Goal: Information Seeking & Learning: Learn about a topic

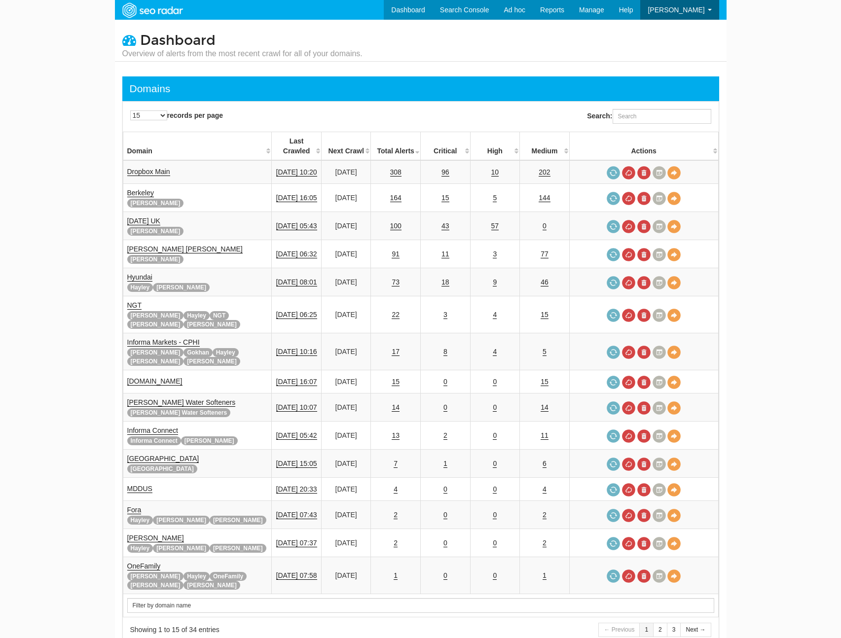
scroll to position [39, 0]
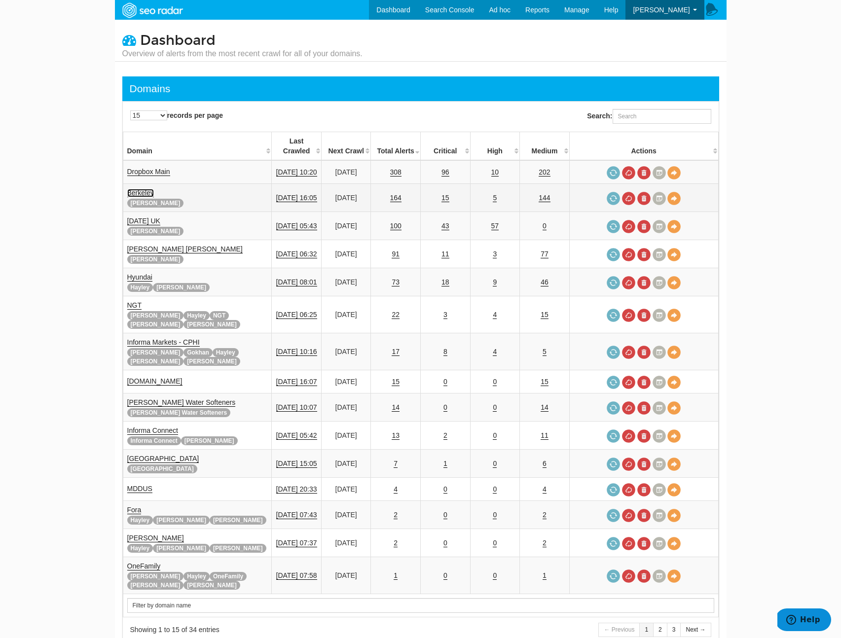
click at [145, 189] on link "Berkeley" at bounding box center [140, 193] width 27 height 8
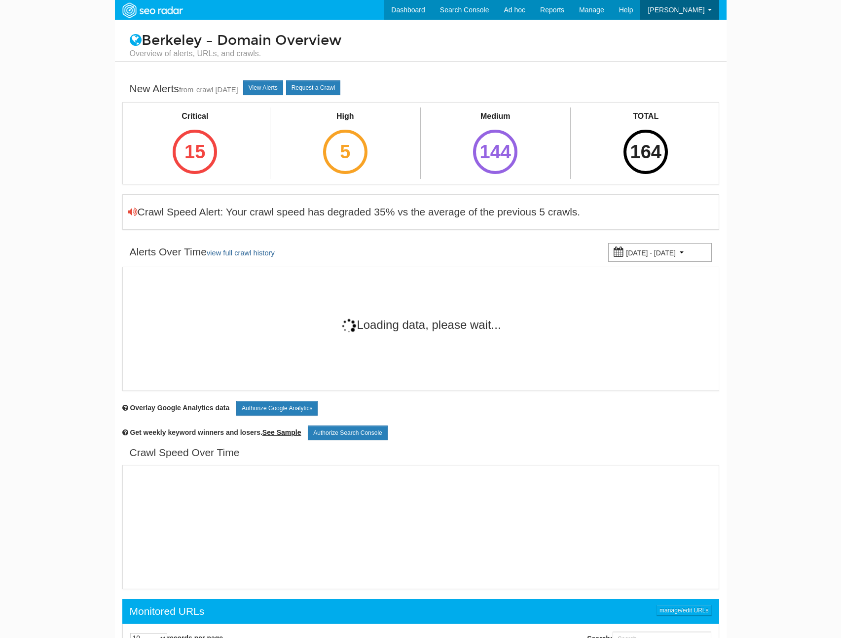
scroll to position [39, 0]
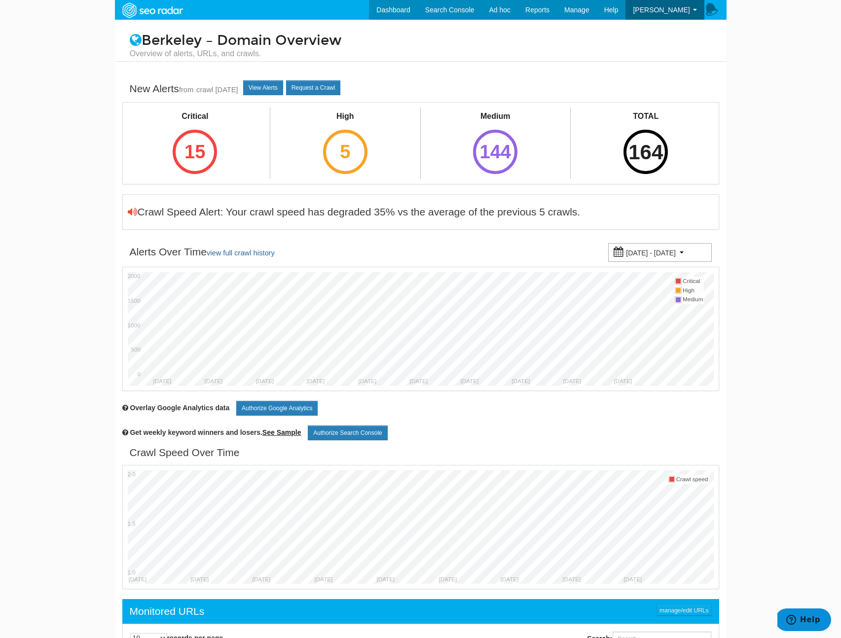
click at [658, 141] on div "164" at bounding box center [645, 152] width 44 height 44
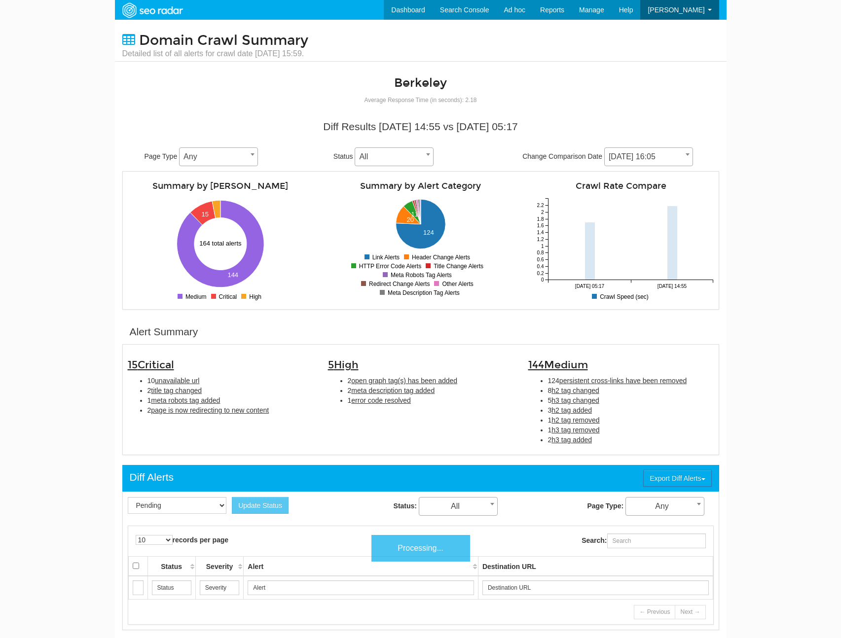
scroll to position [39, 0]
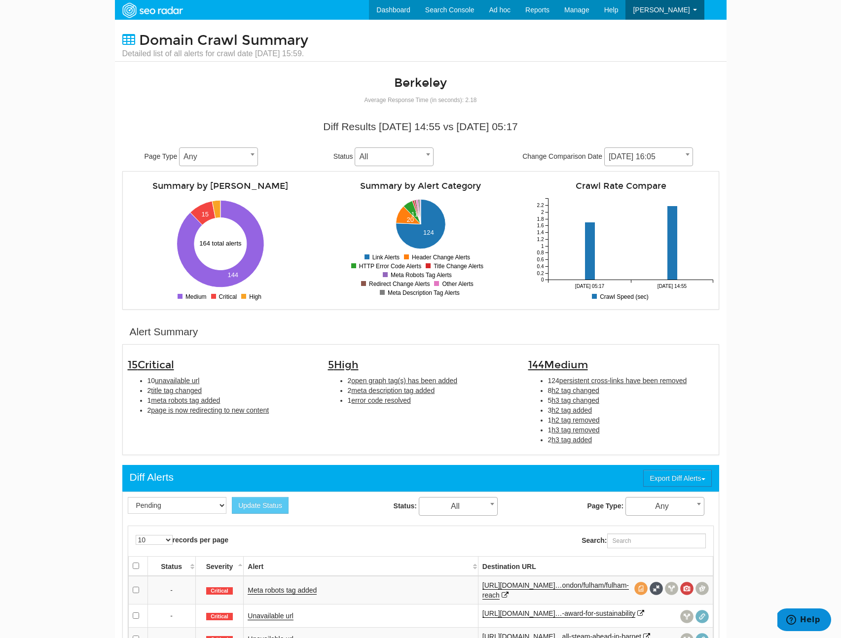
click at [637, 154] on span "[DATE] 16:05" at bounding box center [649, 157] width 88 height 14
click at [623, 447] on div "144 Medium 124 persistent cross-links have been removed 8 h2 tag changed 5 h3 t…" at bounding box center [621, 400] width 200 height 100
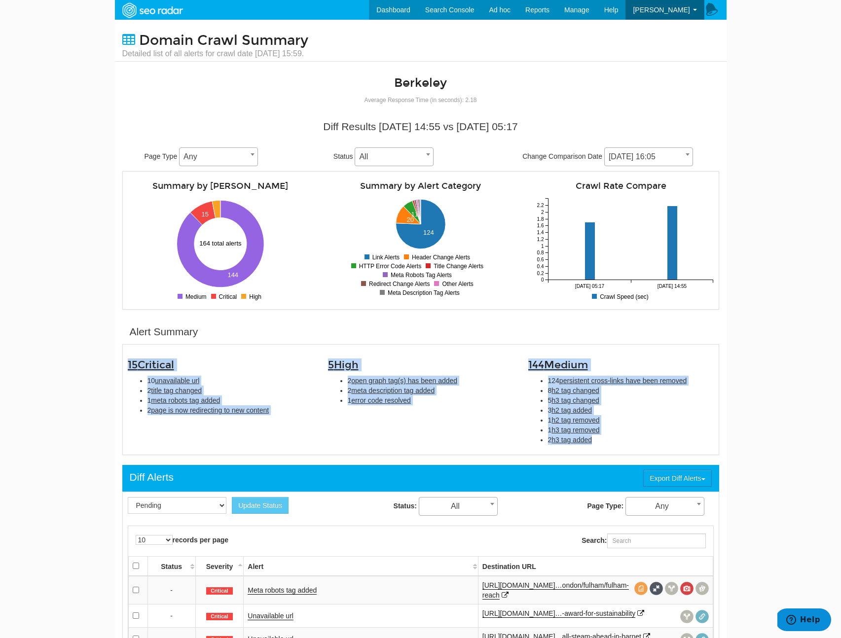
copy div "15 Critical 10 unavailable url 2 title tag changed 1 meta robots tag added 2 pa…"
drag, startPoint x: 633, startPoint y: 441, endPoint x: 127, endPoint y: 369, distance: 511.0
click at [127, 369] on div "15 Critical 10 unavailable url 2 title tag changed 1 meta robots tag added 2 pa…" at bounding box center [420, 400] width 601 height 100
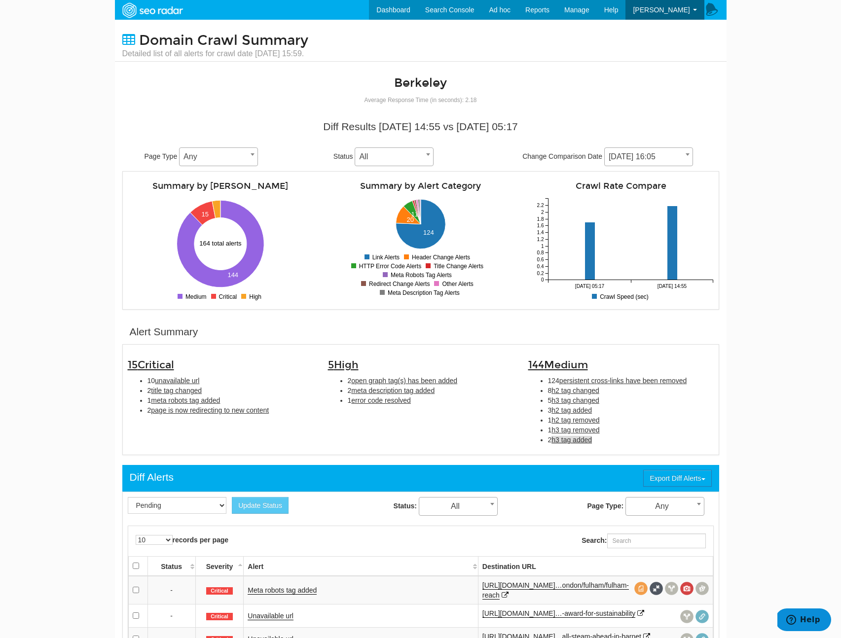
click at [579, 441] on span "h3 tag added" at bounding box center [571, 440] width 40 height 8
type input "h3 tag added"
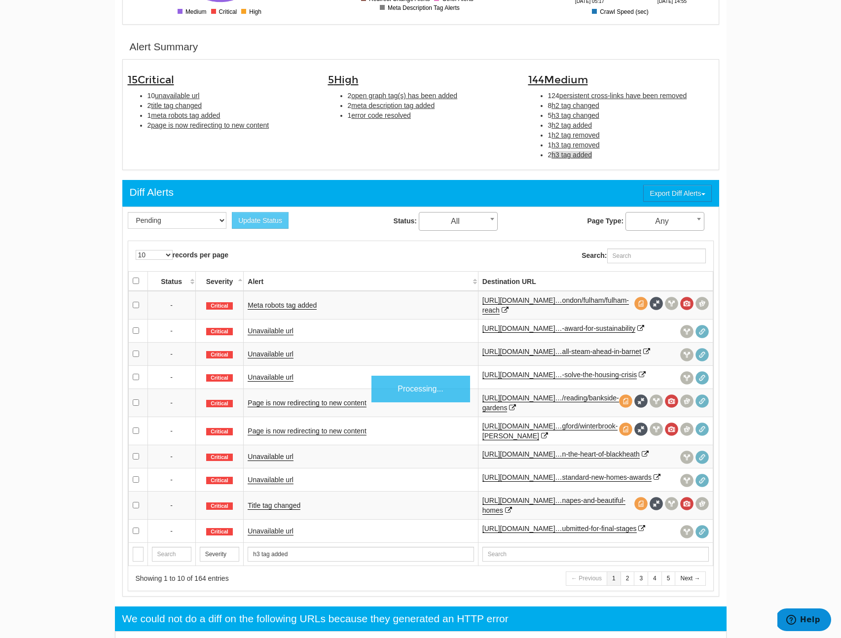
scroll to position [320, 0]
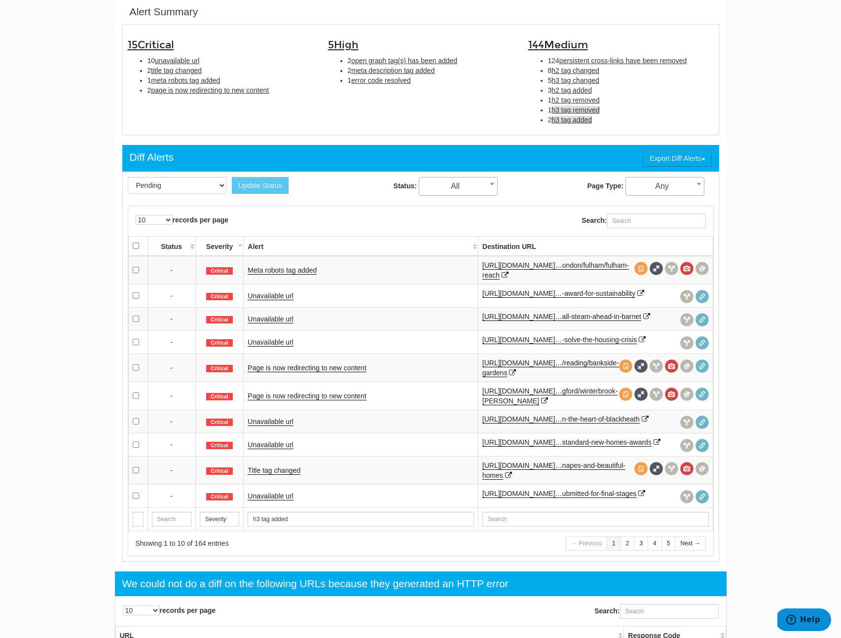
click at [556, 113] on span "h3 tag removed" at bounding box center [575, 110] width 48 height 8
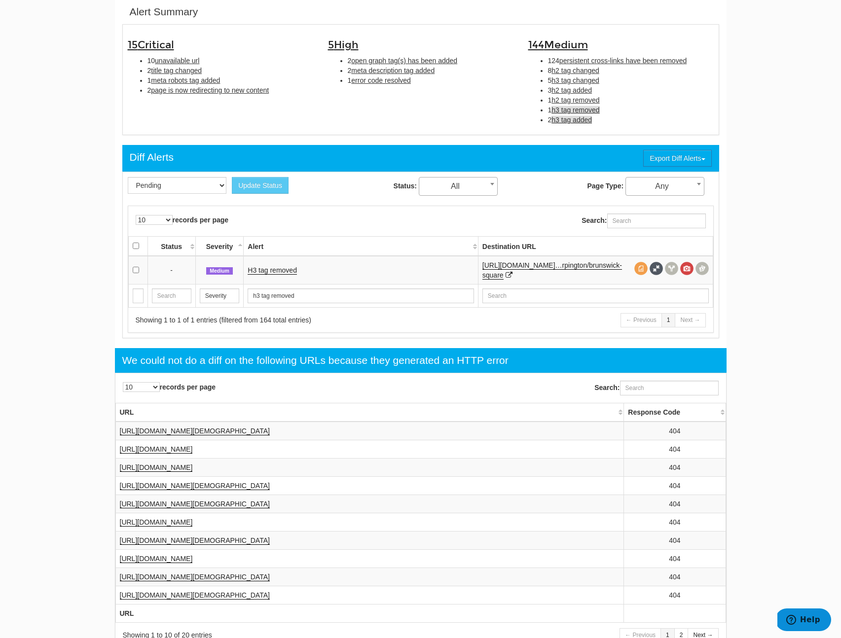
click at [578, 120] on span "h3 tag added" at bounding box center [571, 120] width 40 height 8
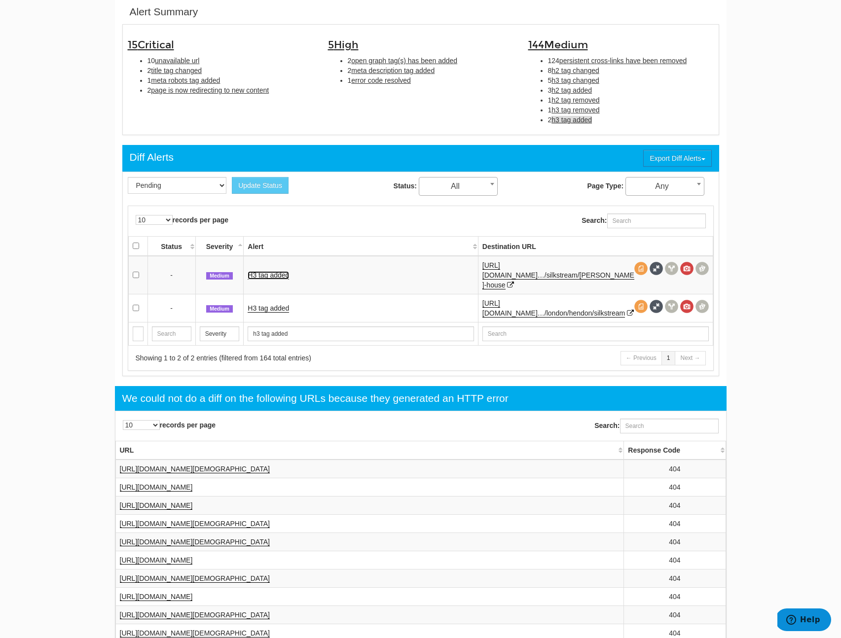
click at [278, 273] on link "H3 tag added" at bounding box center [268, 275] width 41 height 8
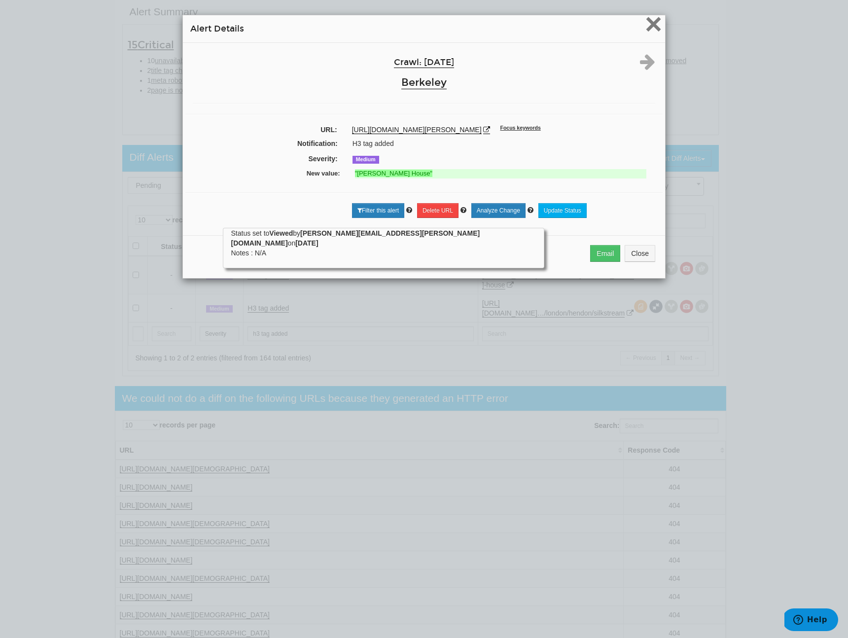
click at [646, 23] on span "×" at bounding box center [653, 23] width 17 height 33
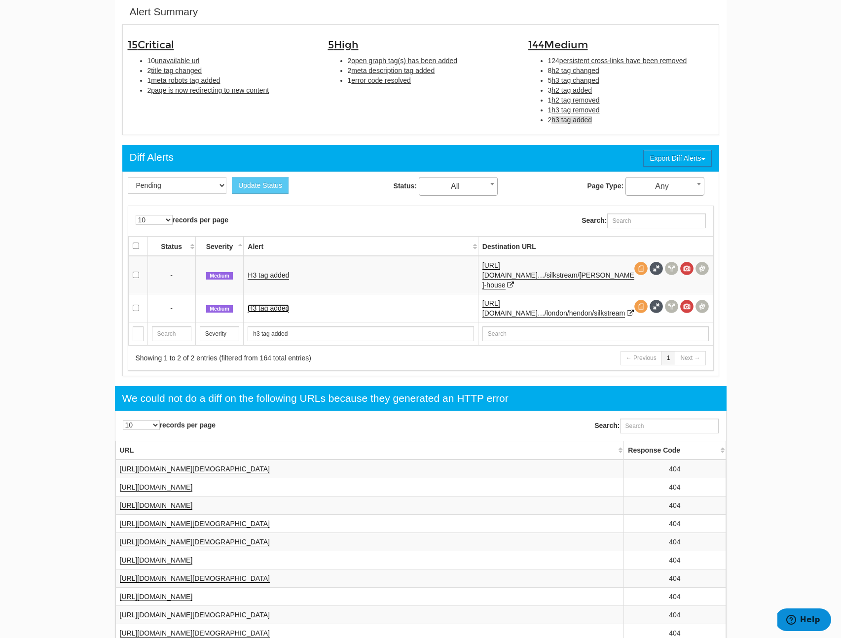
click at [265, 304] on link "H3 tag added" at bounding box center [268, 308] width 41 height 8
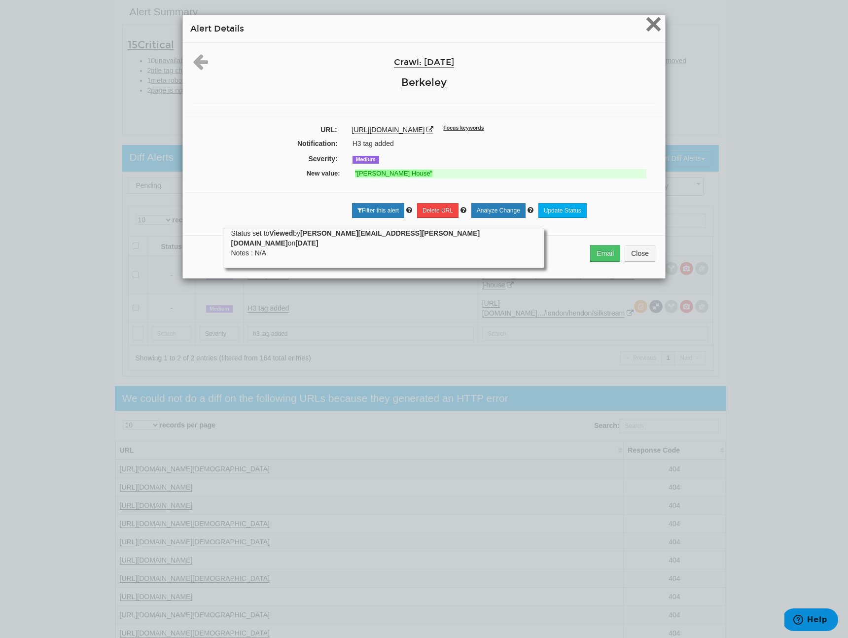
click at [645, 31] on span "×" at bounding box center [653, 23] width 17 height 33
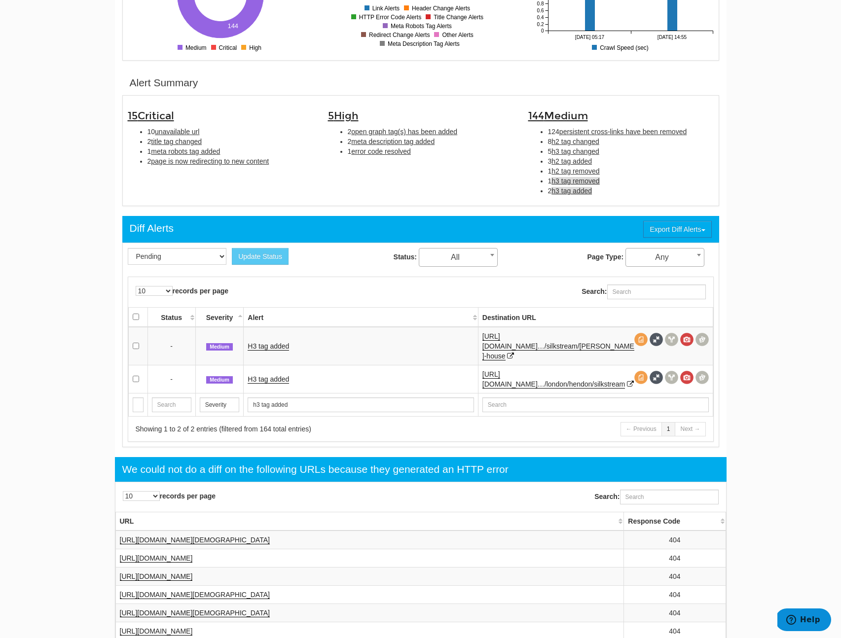
click at [570, 180] on span "h3 tag removed" at bounding box center [575, 181] width 48 height 8
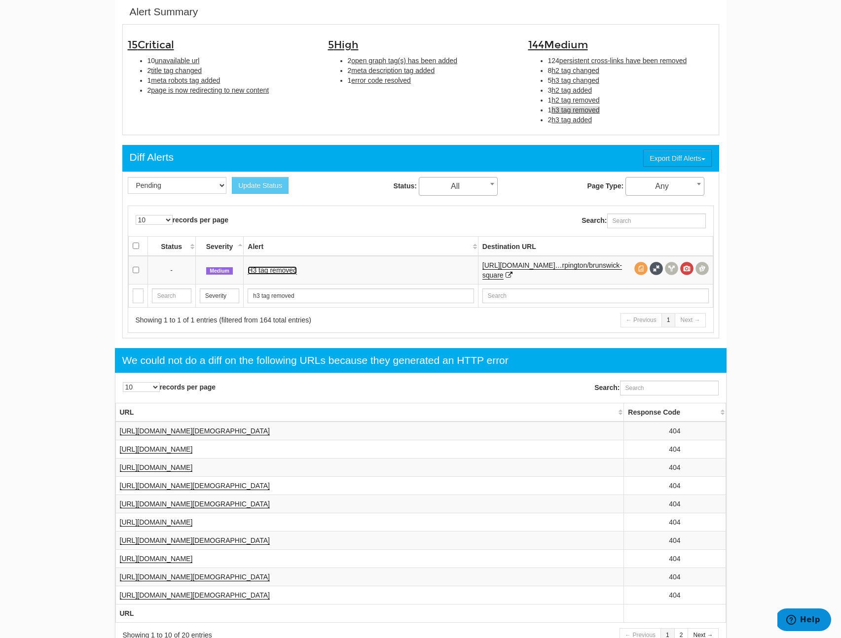
click at [278, 271] on link "H3 tag removed" at bounding box center [272, 270] width 49 height 8
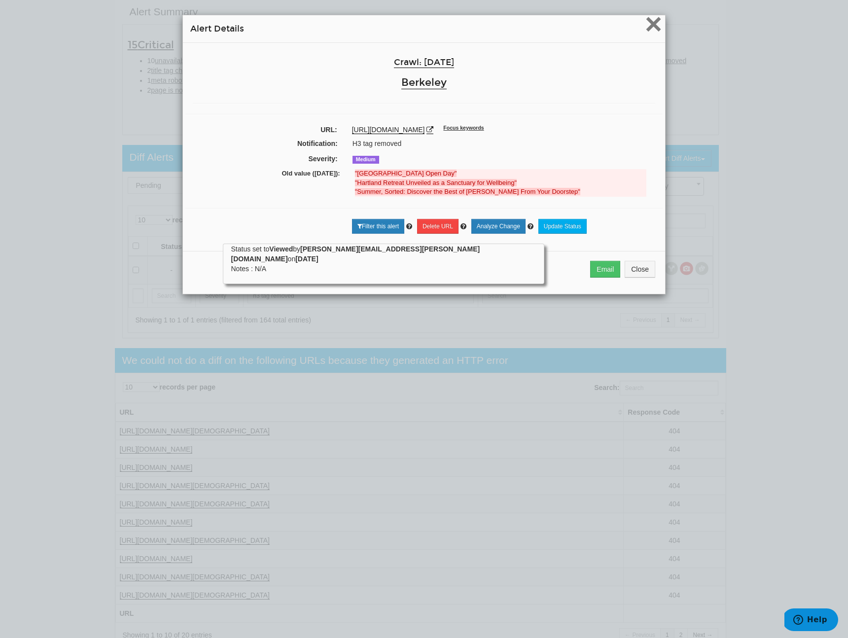
click at [655, 27] on span "×" at bounding box center [653, 23] width 17 height 33
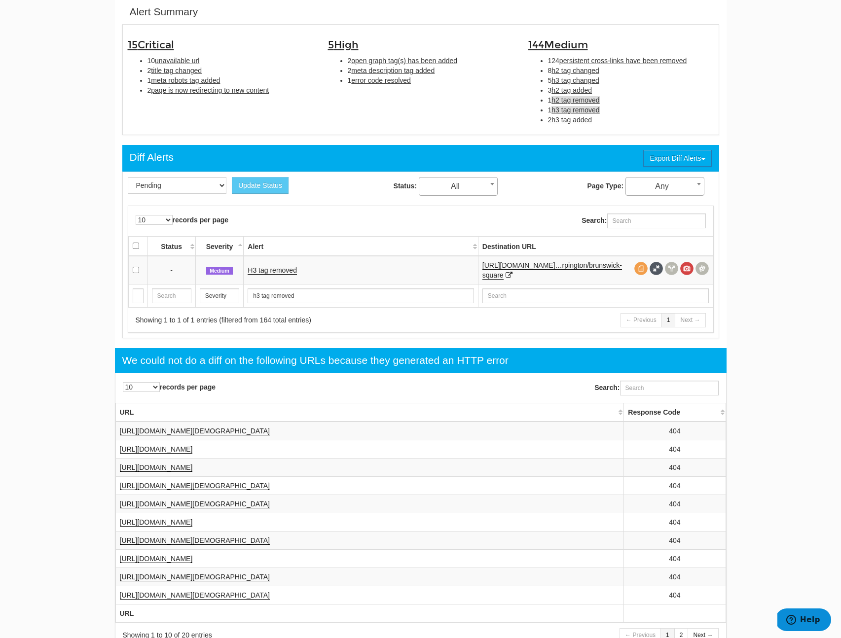
click at [577, 98] on span "h2 tag removed" at bounding box center [575, 100] width 48 height 8
click at [277, 269] on link "H2 tag removed" at bounding box center [272, 270] width 49 height 8
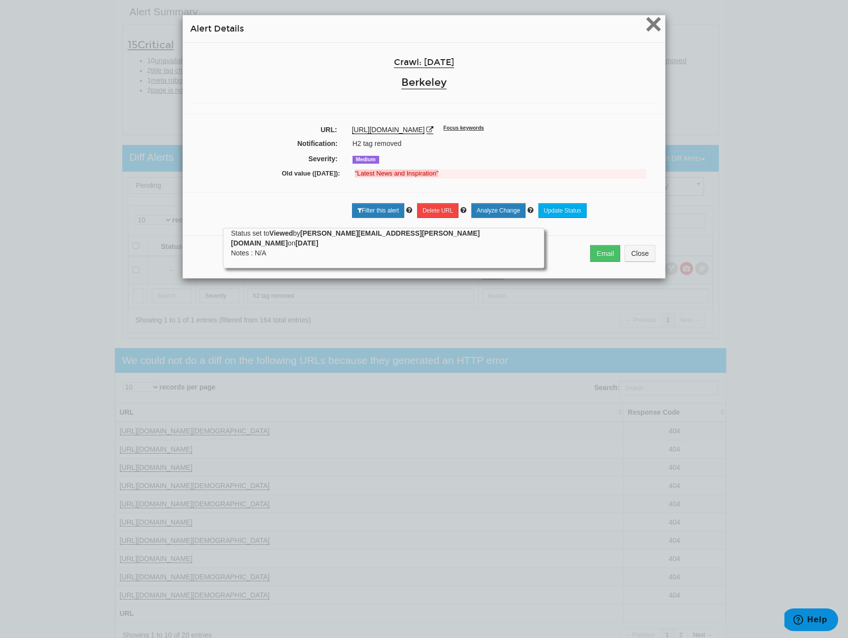
click at [650, 29] on span "×" at bounding box center [653, 23] width 17 height 33
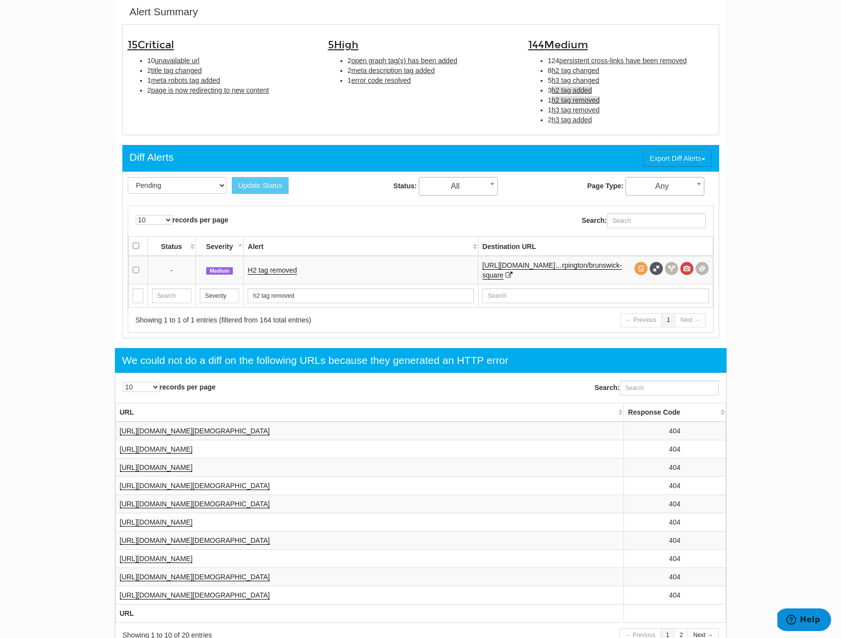
click at [577, 90] on span "h2 tag added" at bounding box center [571, 90] width 40 height 8
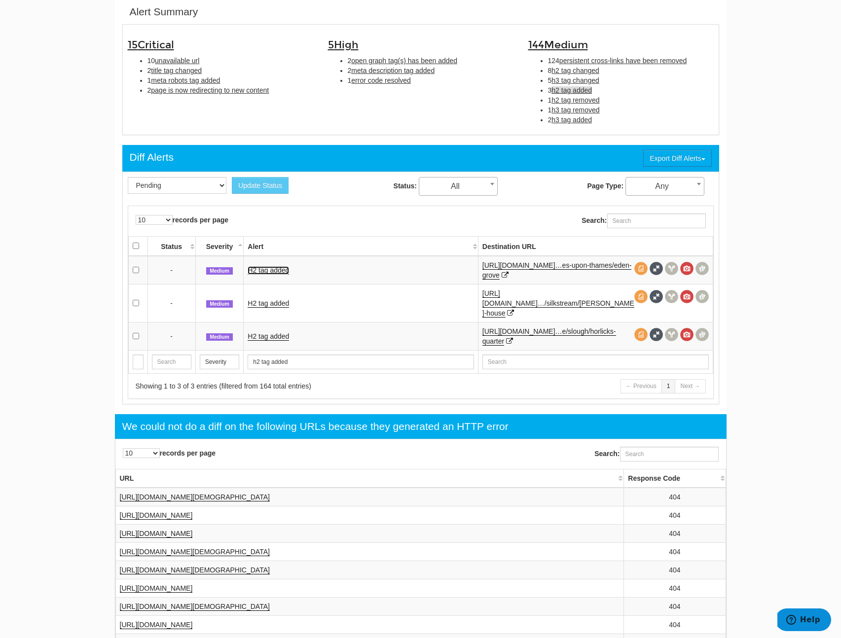
click at [257, 271] on link "H2 tag added" at bounding box center [268, 270] width 41 height 8
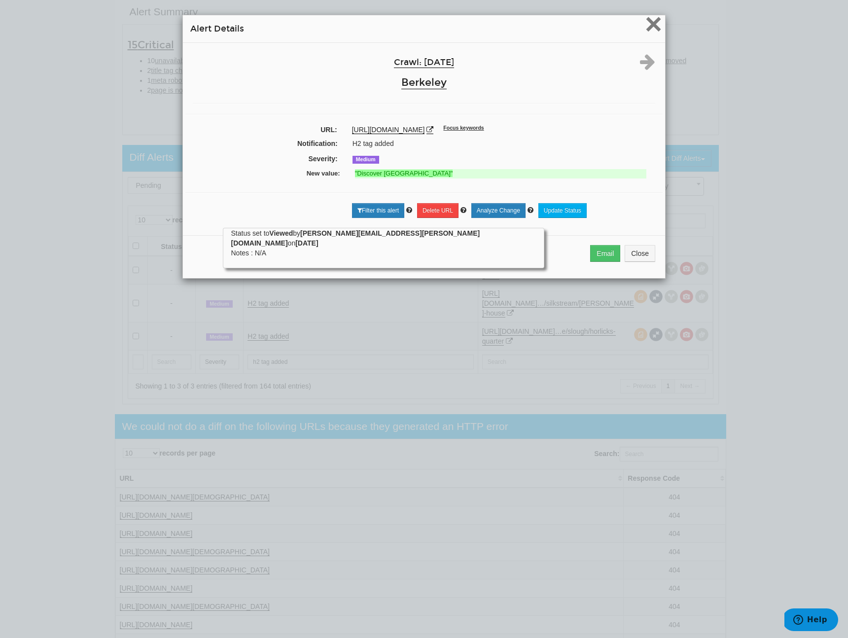
click at [656, 27] on span "×" at bounding box center [653, 23] width 17 height 33
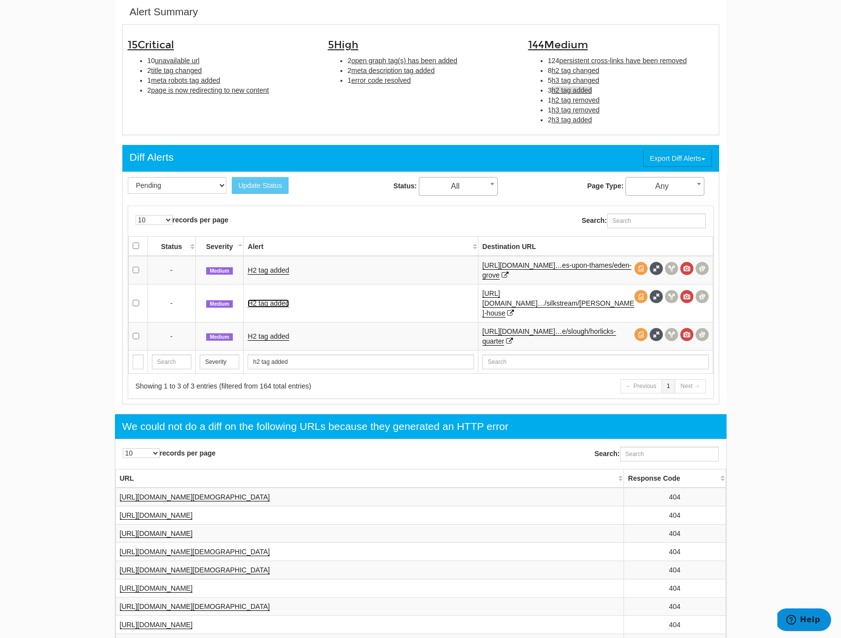
click at [288, 299] on link "H2 tag added" at bounding box center [268, 303] width 41 height 8
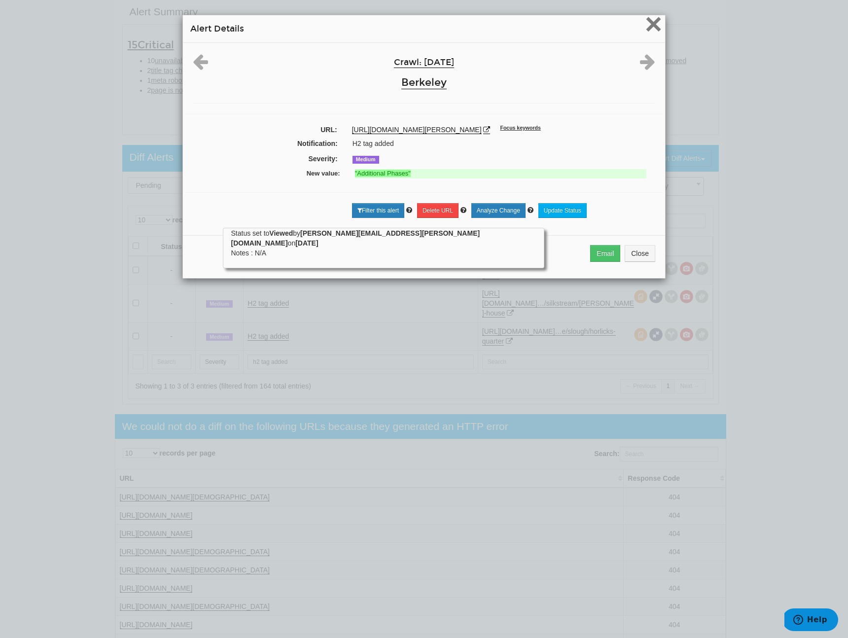
click at [652, 29] on span "×" at bounding box center [653, 23] width 17 height 33
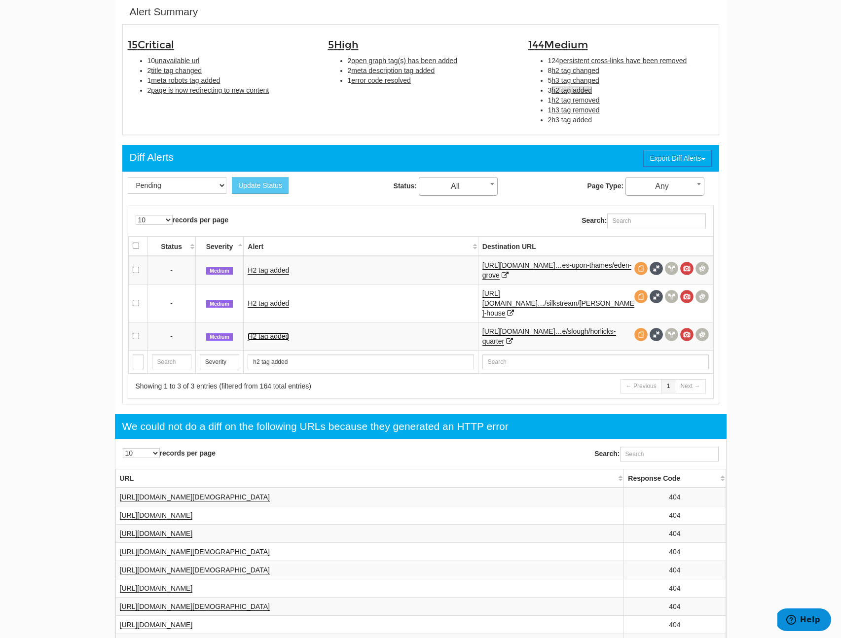
click at [285, 332] on link "H2 tag added" at bounding box center [268, 336] width 41 height 8
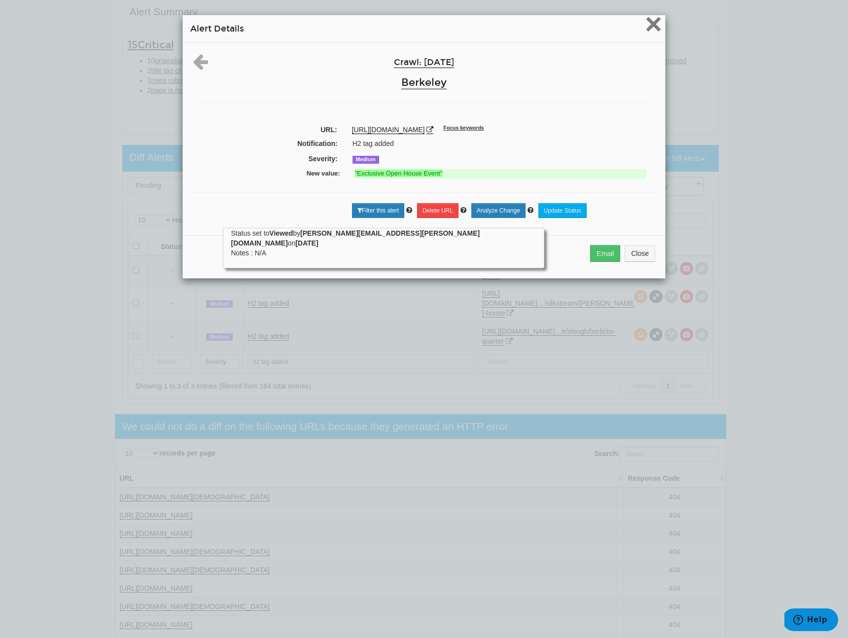
click at [651, 27] on span "×" at bounding box center [653, 23] width 17 height 33
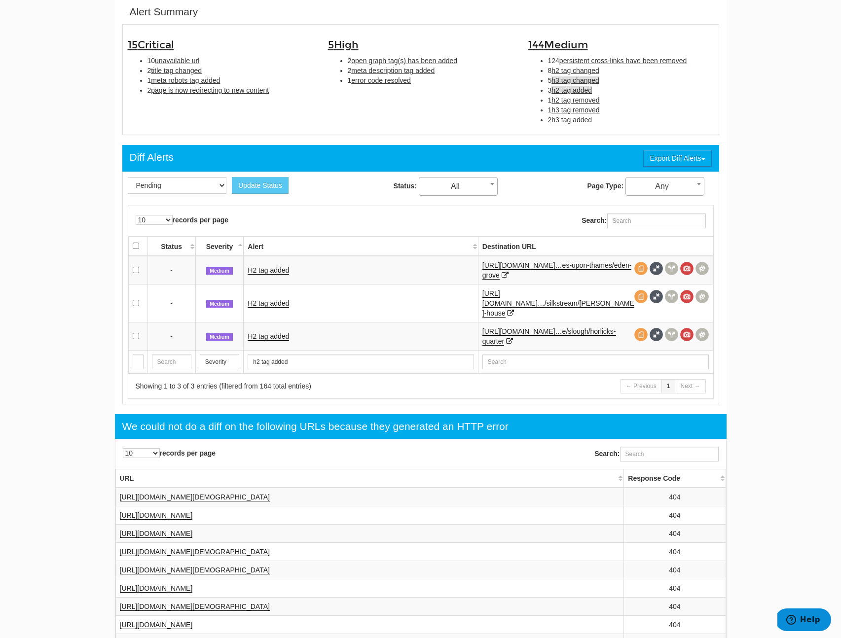
click at [584, 79] on span "h3 tag changed" at bounding box center [575, 80] width 48 height 8
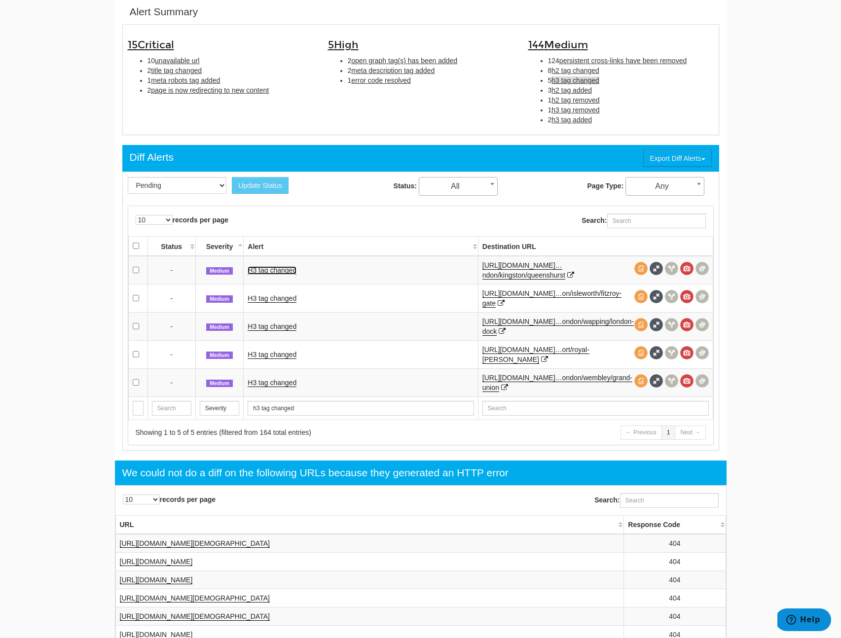
click at [282, 272] on link "H3 tag changed" at bounding box center [272, 270] width 49 height 8
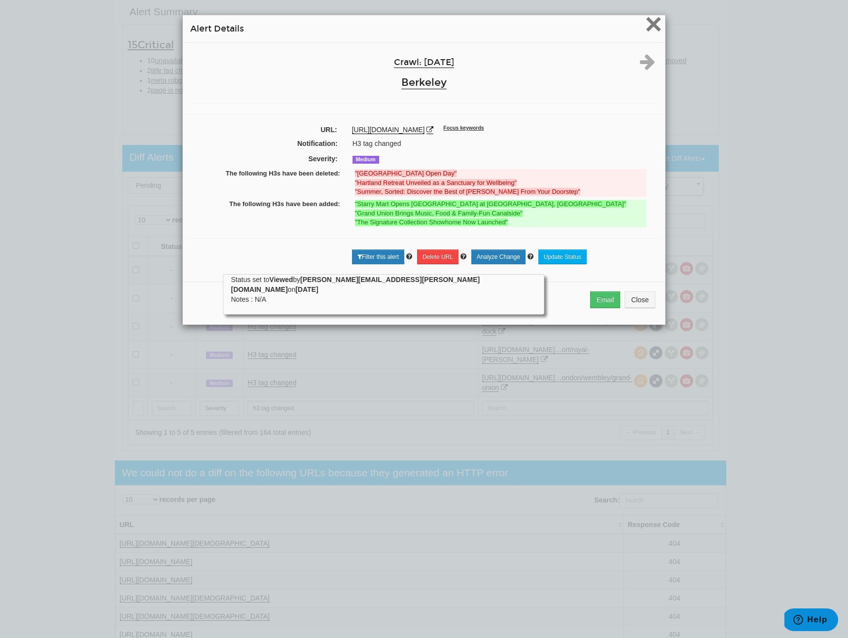
click at [652, 35] on span "×" at bounding box center [653, 23] width 17 height 33
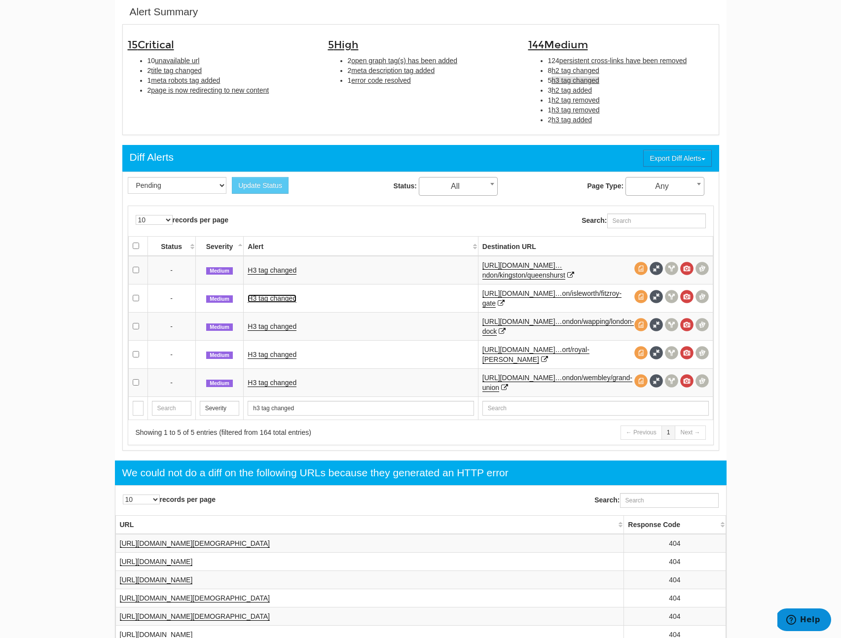
click at [273, 299] on link "H3 tag changed" at bounding box center [272, 298] width 49 height 8
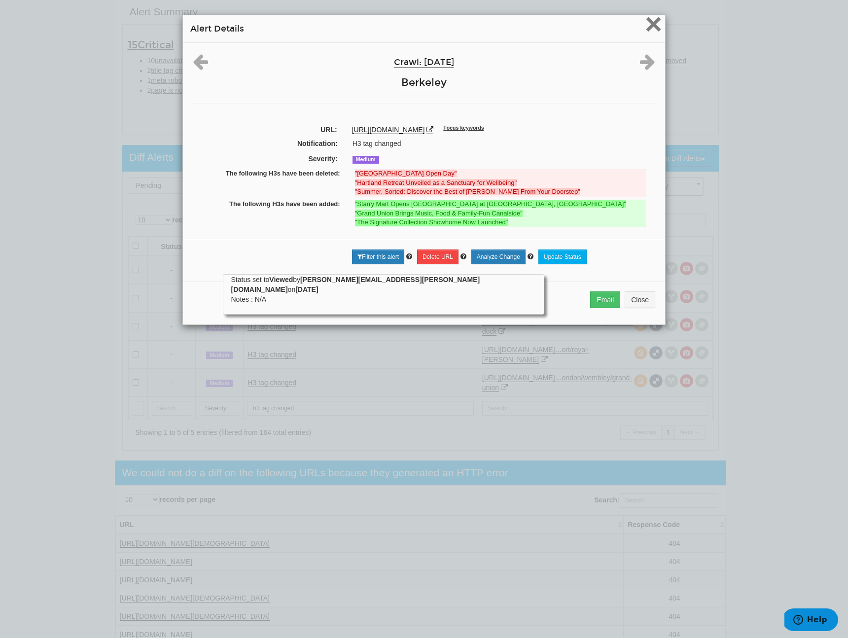
click at [648, 25] on span "×" at bounding box center [653, 23] width 17 height 33
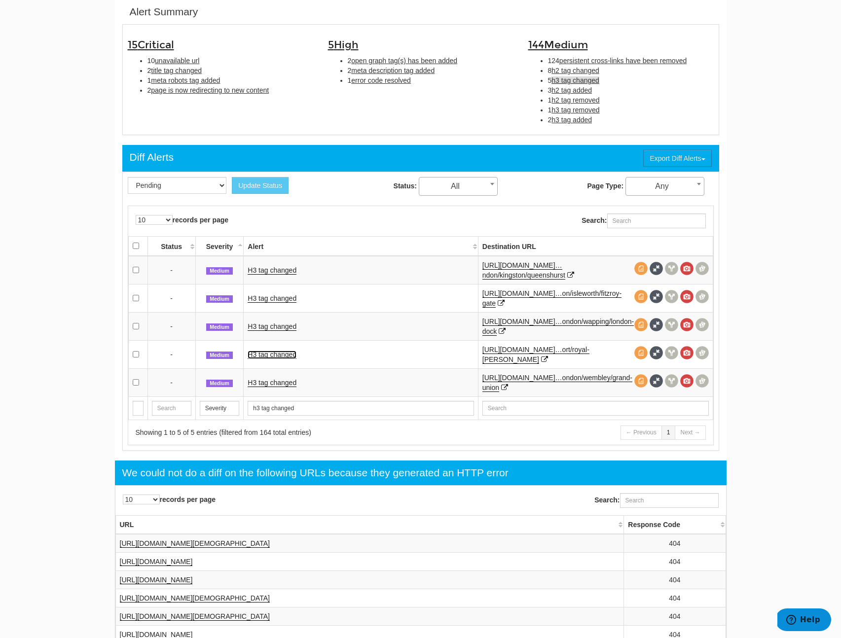
click at [268, 351] on link "H3 tag changed" at bounding box center [272, 355] width 49 height 8
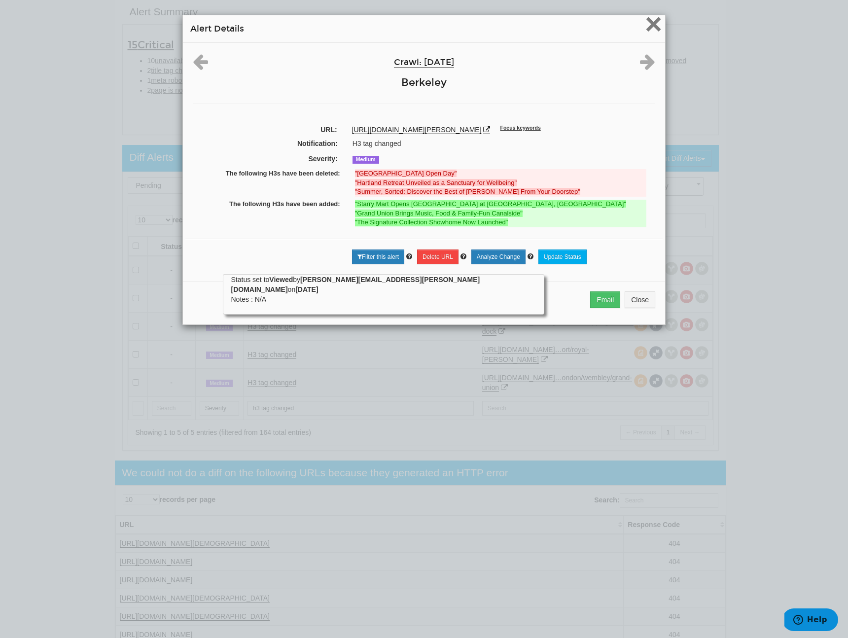
click at [646, 25] on span "×" at bounding box center [653, 23] width 17 height 33
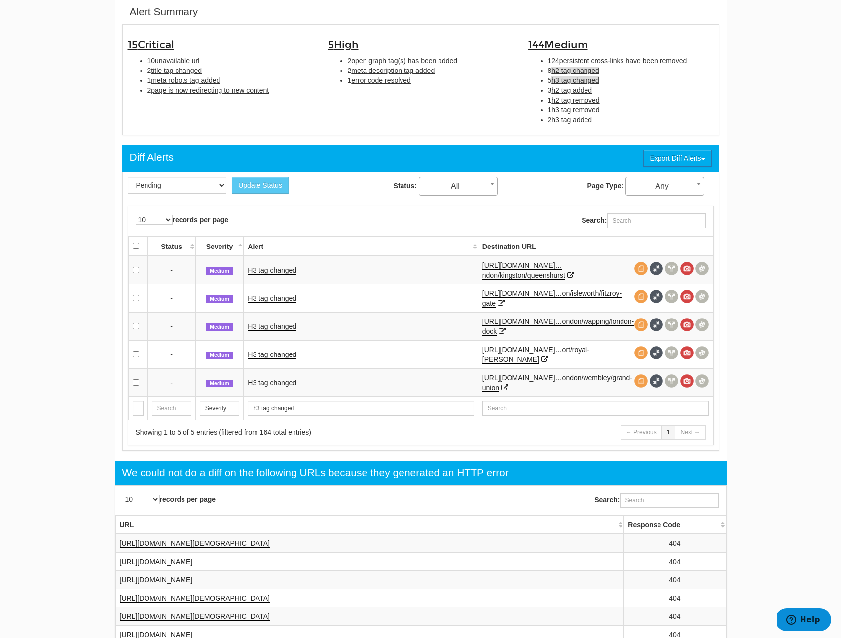
click at [576, 73] on span "h2 tag changed" at bounding box center [575, 71] width 48 height 8
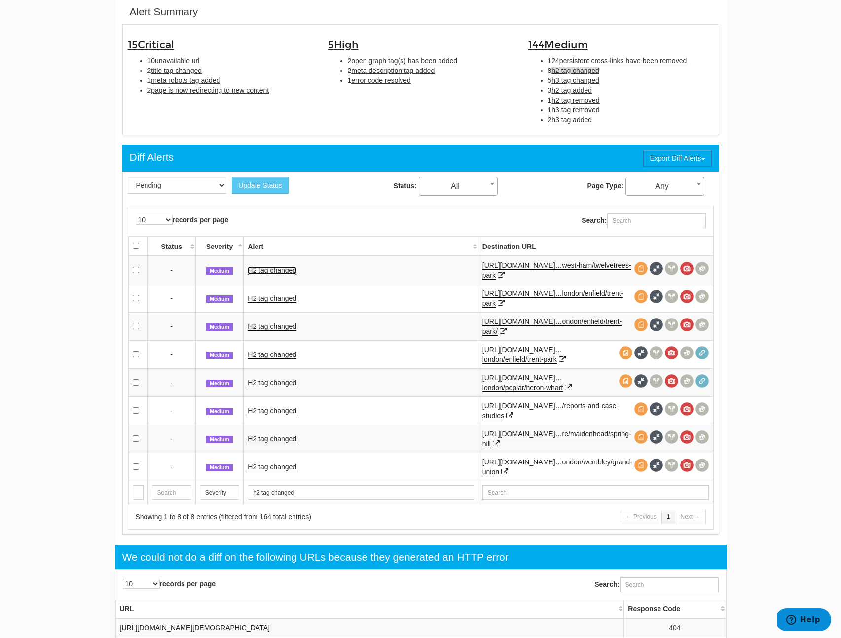
click at [279, 268] on link "H2 tag changed" at bounding box center [272, 270] width 49 height 8
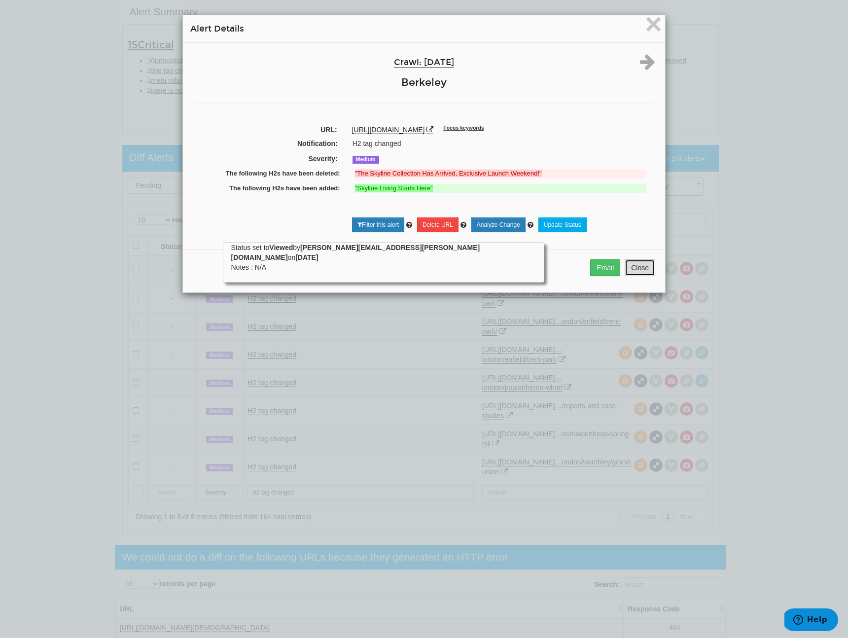
click at [629, 273] on button "Close" at bounding box center [640, 267] width 31 height 17
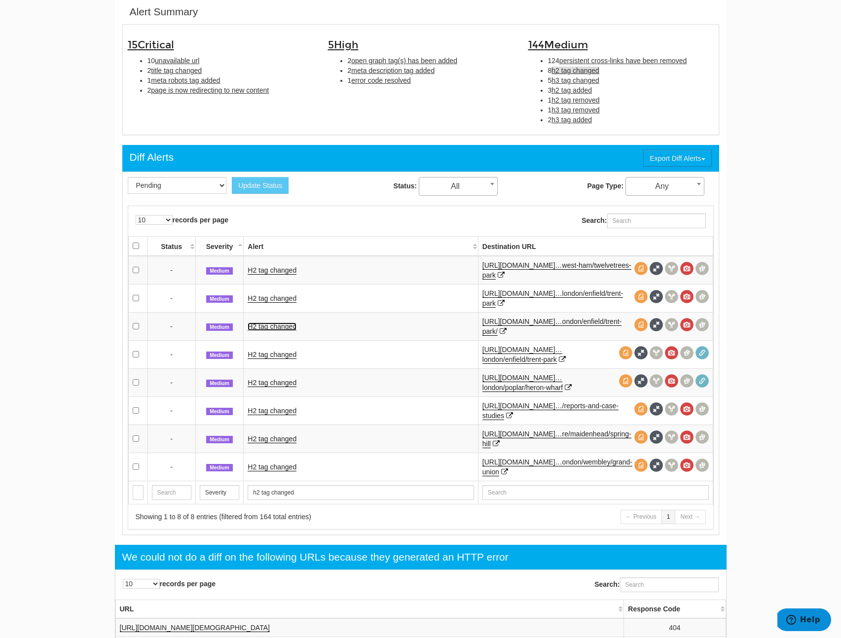
click at [258, 326] on link "H2 tag changed" at bounding box center [272, 327] width 49 height 8
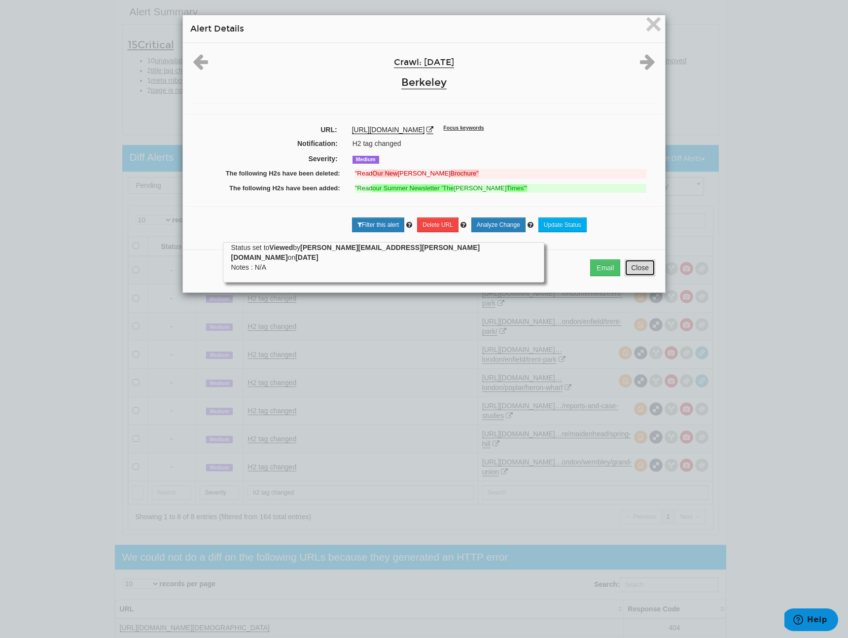
click at [625, 272] on button "Close" at bounding box center [640, 267] width 31 height 17
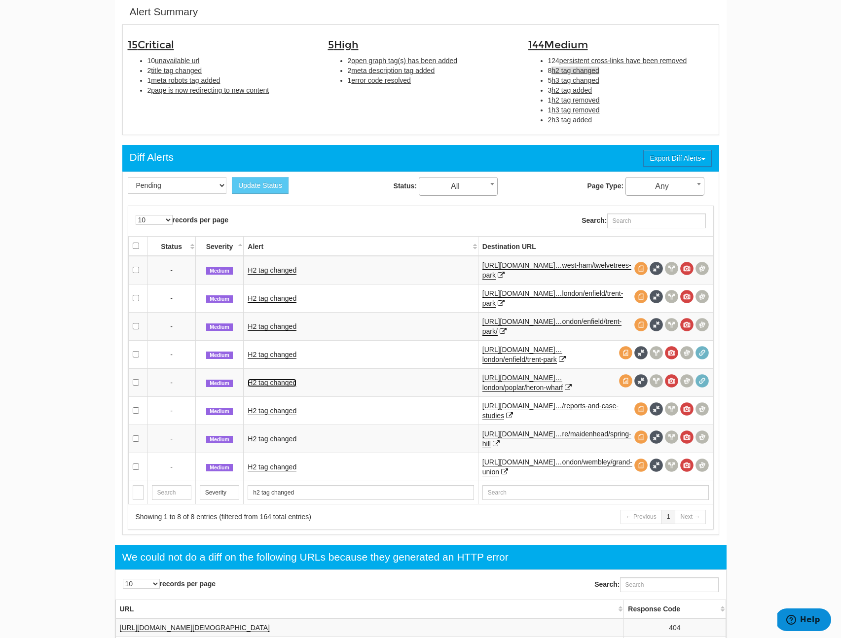
click at [257, 381] on link "H2 tag changed" at bounding box center [272, 383] width 49 height 8
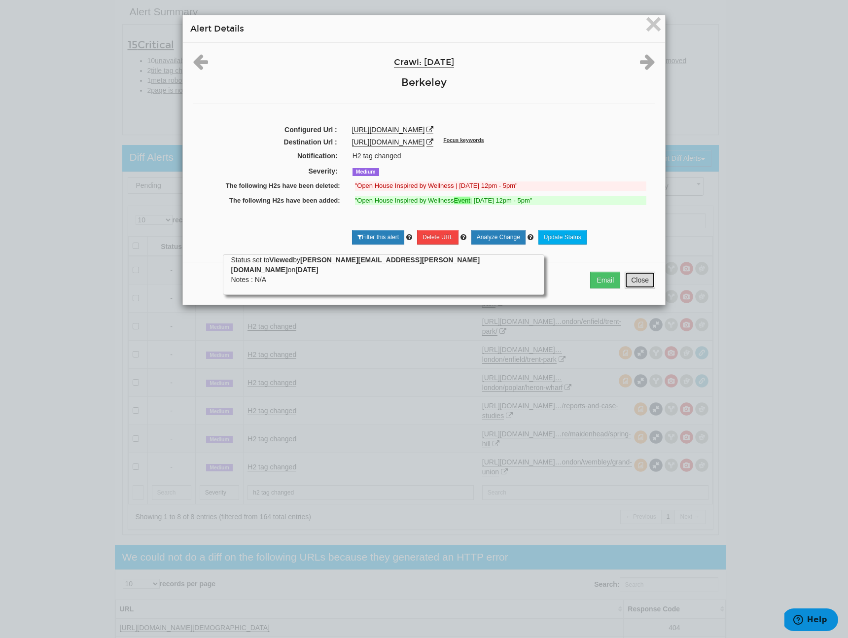
click at [635, 281] on button "Close" at bounding box center [640, 280] width 31 height 17
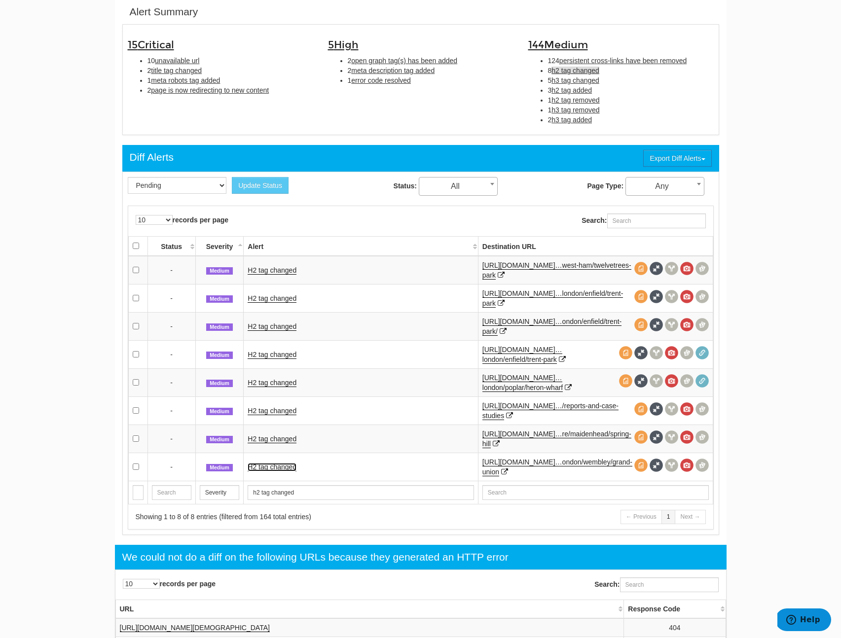
click at [269, 466] on link "H2 tag changed" at bounding box center [272, 467] width 49 height 8
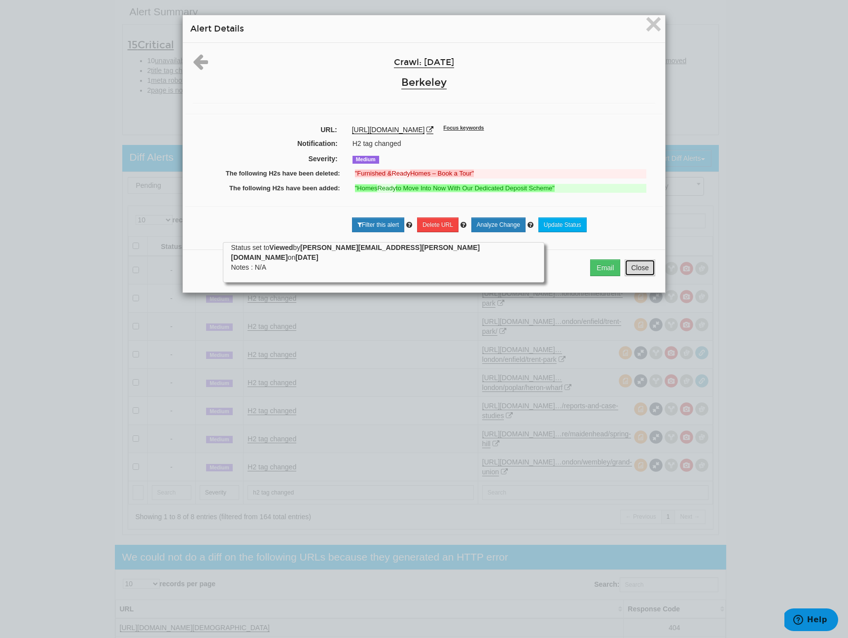
click at [625, 268] on button "Close" at bounding box center [640, 267] width 31 height 17
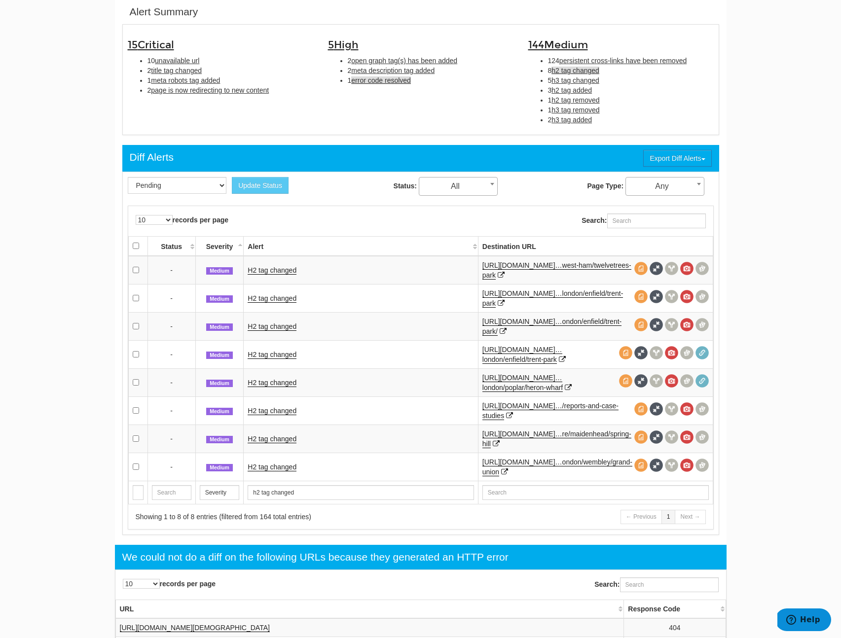
click at [401, 81] on span "error code resolved" at bounding box center [381, 80] width 60 height 8
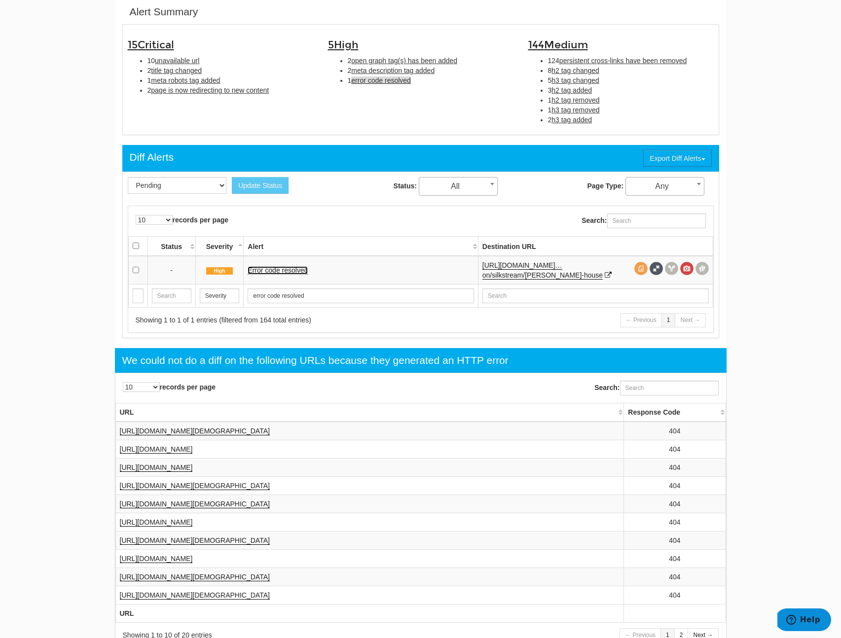
click at [281, 266] on link "Error code resolved" at bounding box center [278, 270] width 60 height 8
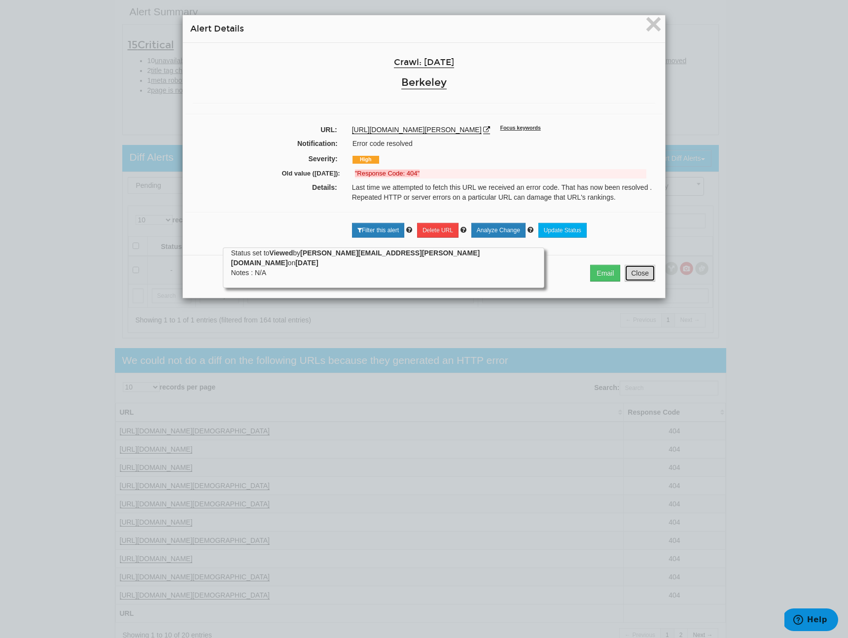
click at [635, 279] on button "Close" at bounding box center [640, 273] width 31 height 17
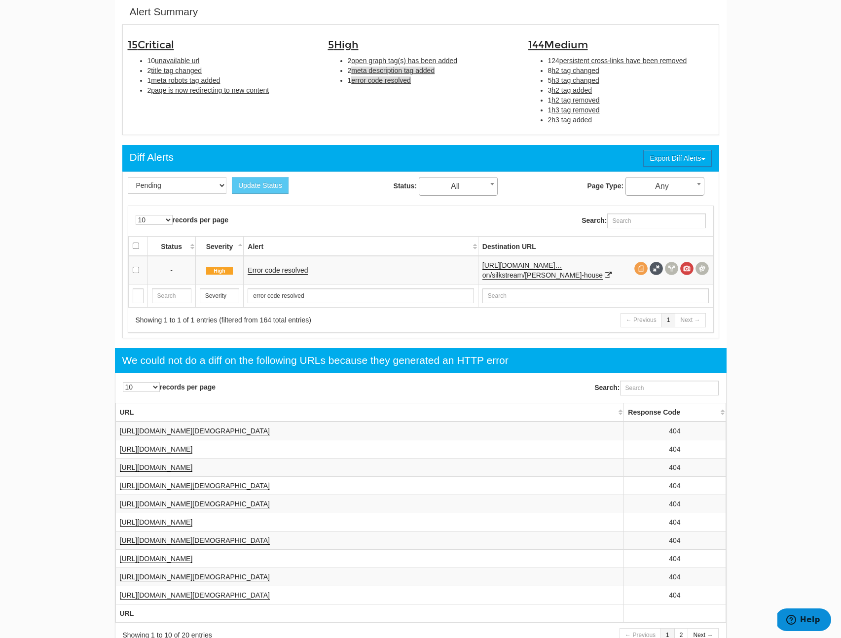
click at [407, 71] on span "meta description tag added" at bounding box center [392, 71] width 83 height 8
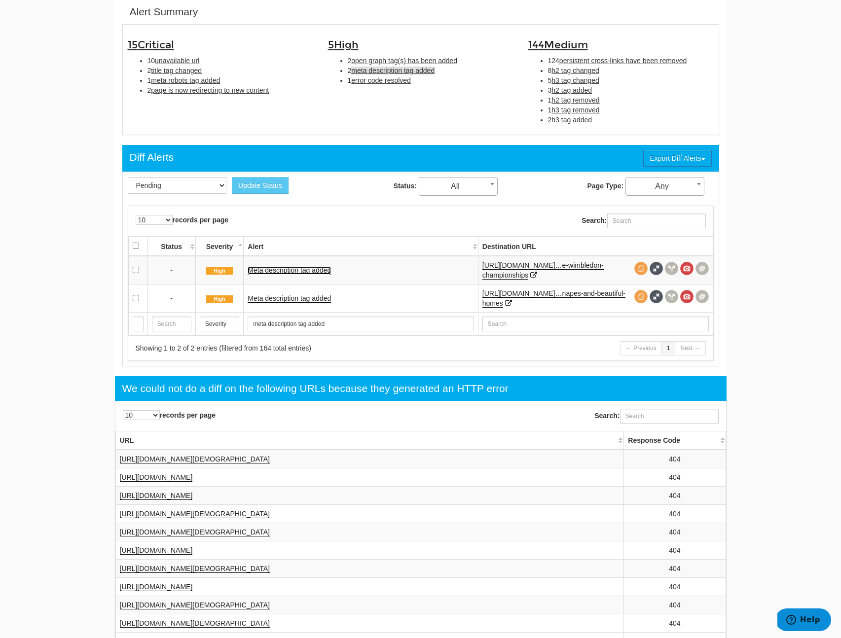
click at [324, 271] on link "Meta description tag added" at bounding box center [289, 270] width 83 height 8
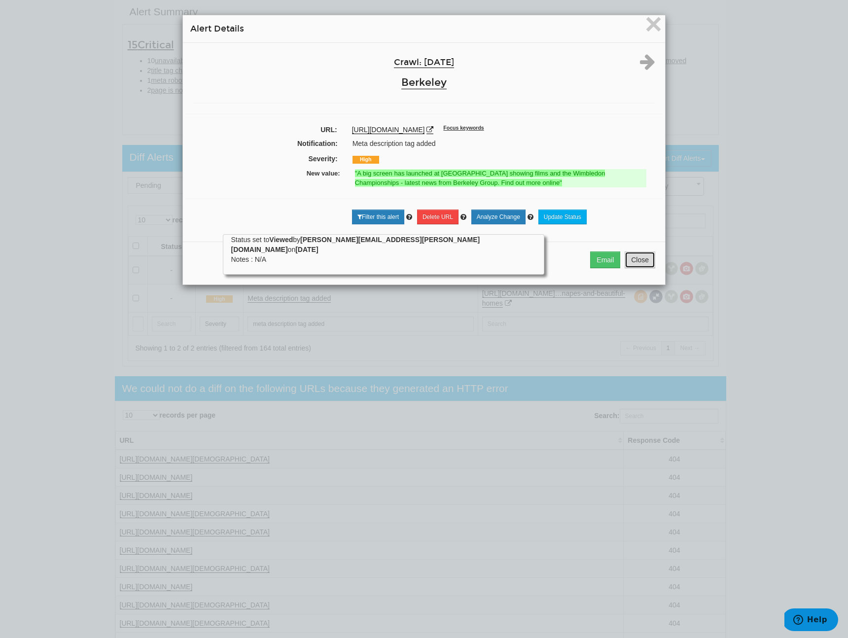
click at [631, 265] on button "Close" at bounding box center [640, 260] width 31 height 17
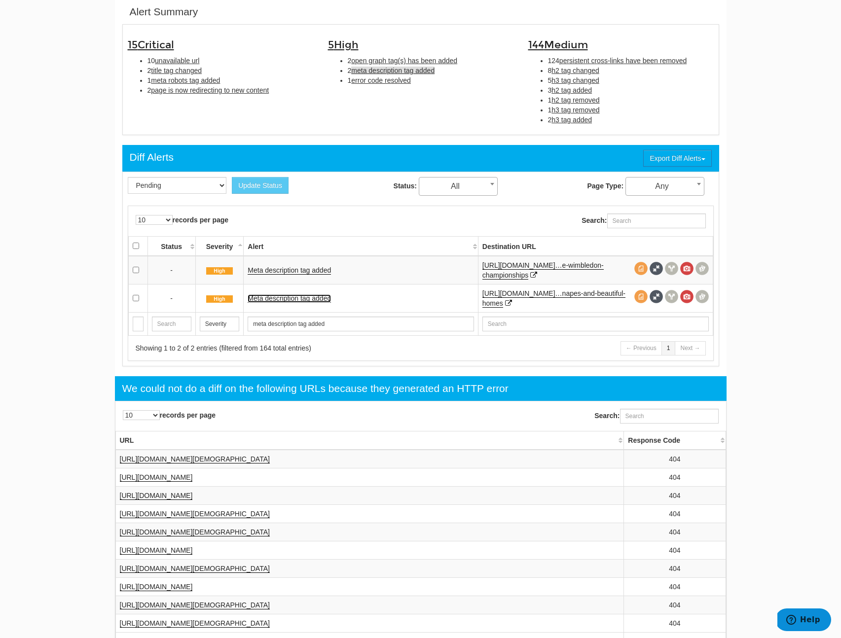
click at [297, 299] on link "Meta description tag added" at bounding box center [289, 298] width 83 height 8
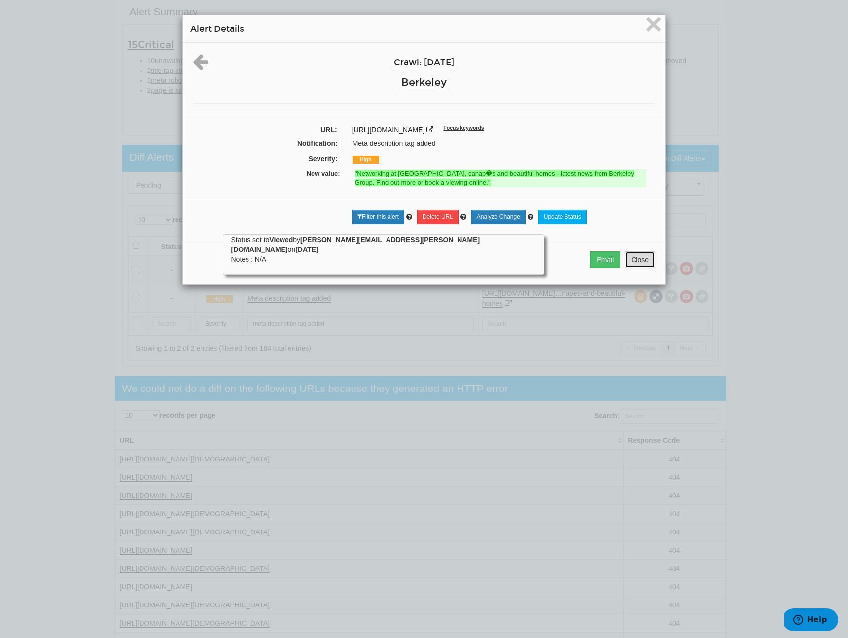
click at [646, 267] on button "Close" at bounding box center [640, 260] width 31 height 17
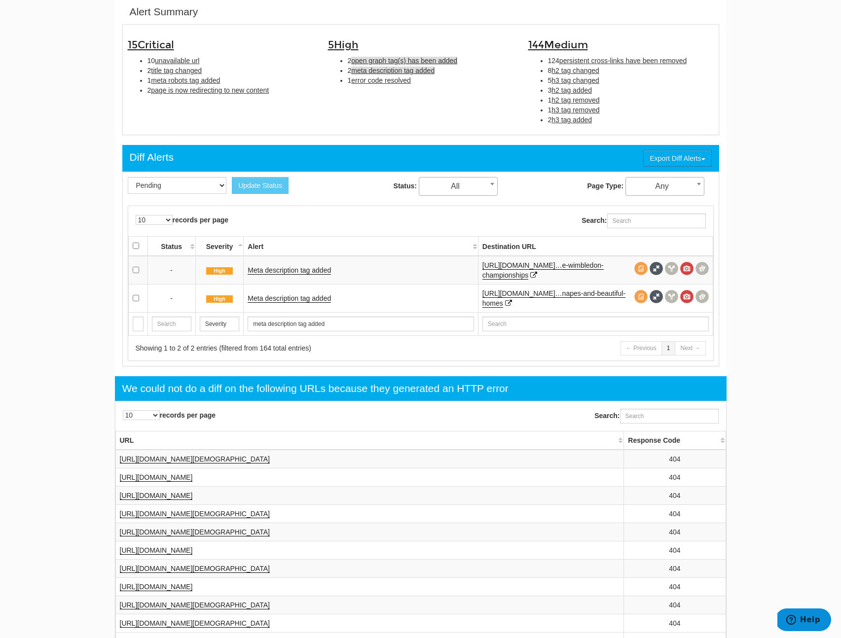
click at [417, 63] on span "open graph tag(s) has been added" at bounding box center [404, 61] width 106 height 8
click at [333, 270] on link "Open graph tag(s) has been added" at bounding box center [302, 270] width 108 height 8
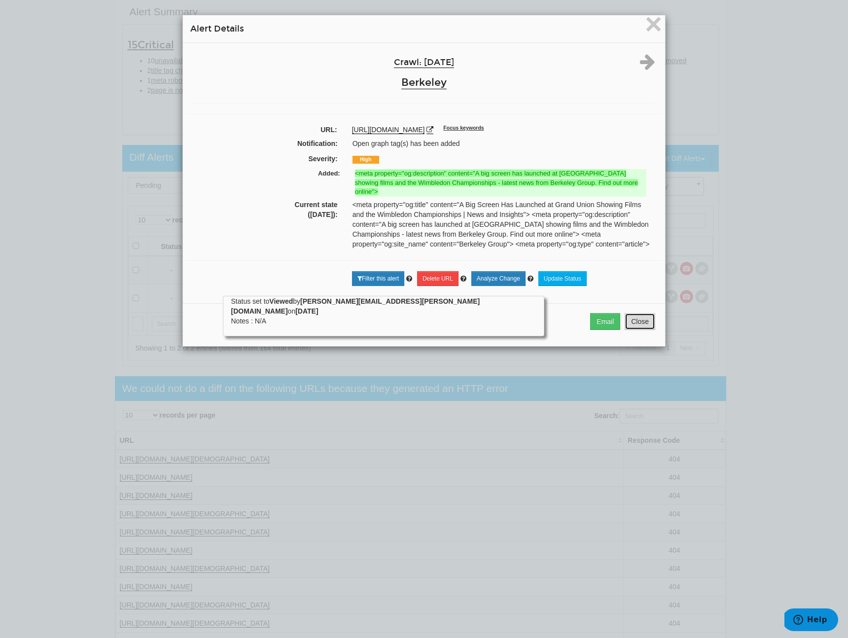
click at [626, 328] on button "Close" at bounding box center [640, 321] width 31 height 17
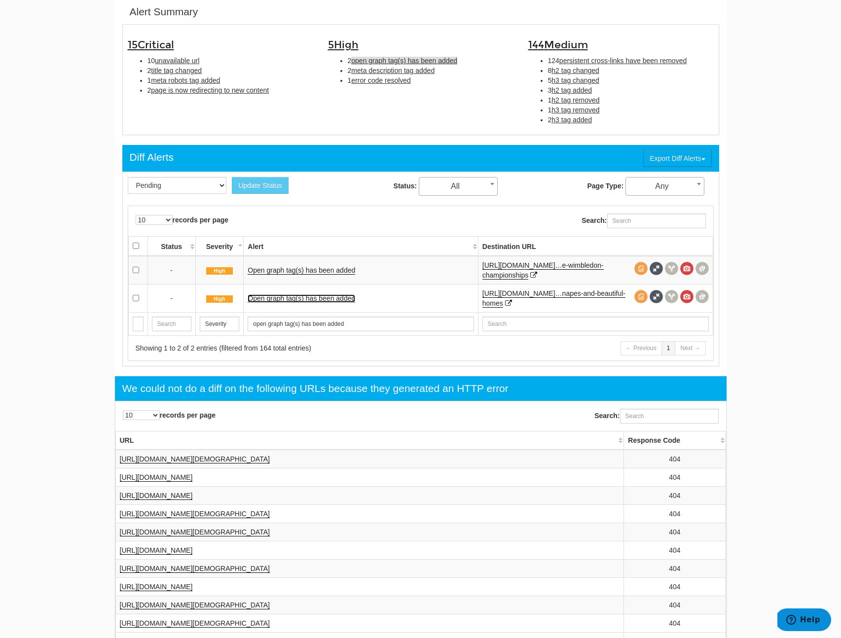
click at [301, 296] on link "Open graph tag(s) has been added" at bounding box center [302, 298] width 108 height 8
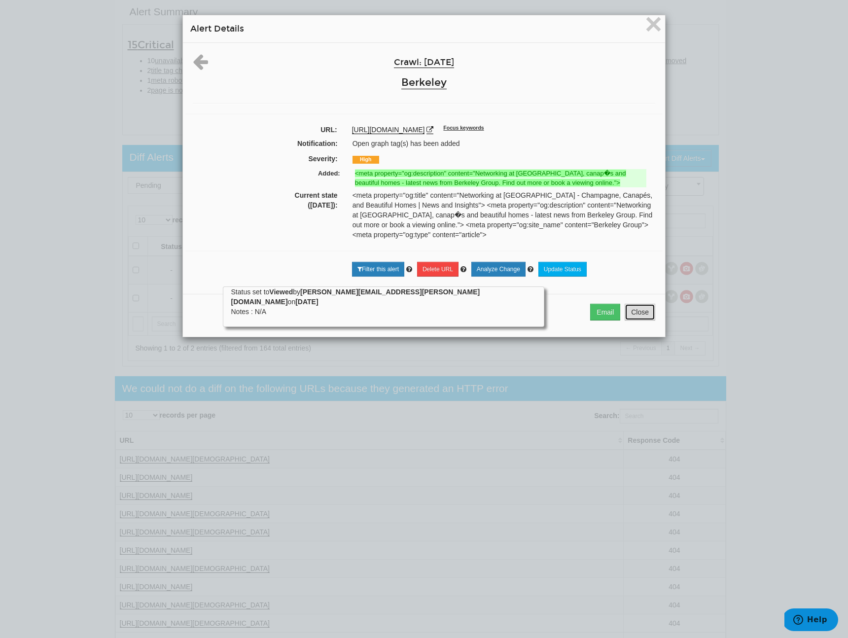
click at [638, 321] on button "Close" at bounding box center [640, 312] width 31 height 17
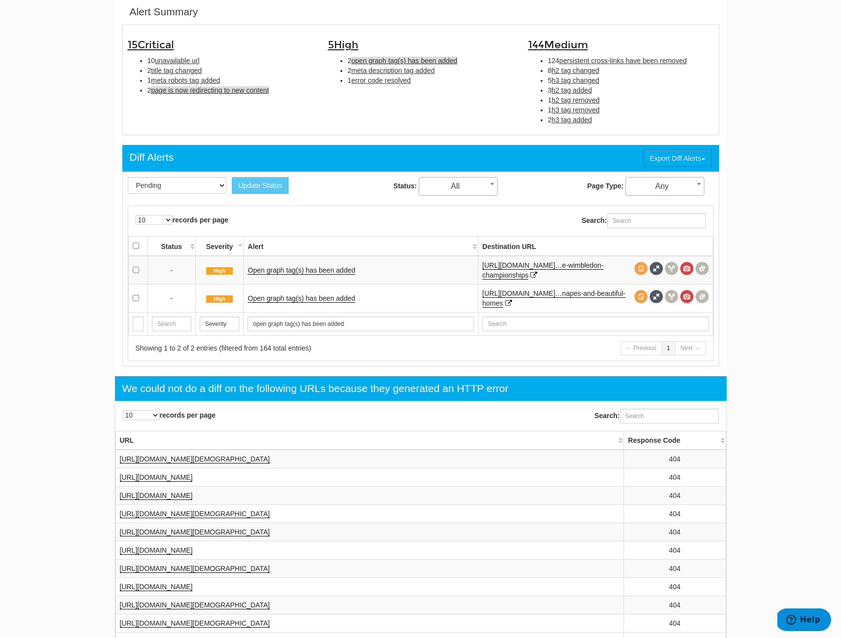
click at [220, 92] on span "page is now redirecting to new content" at bounding box center [210, 90] width 118 height 8
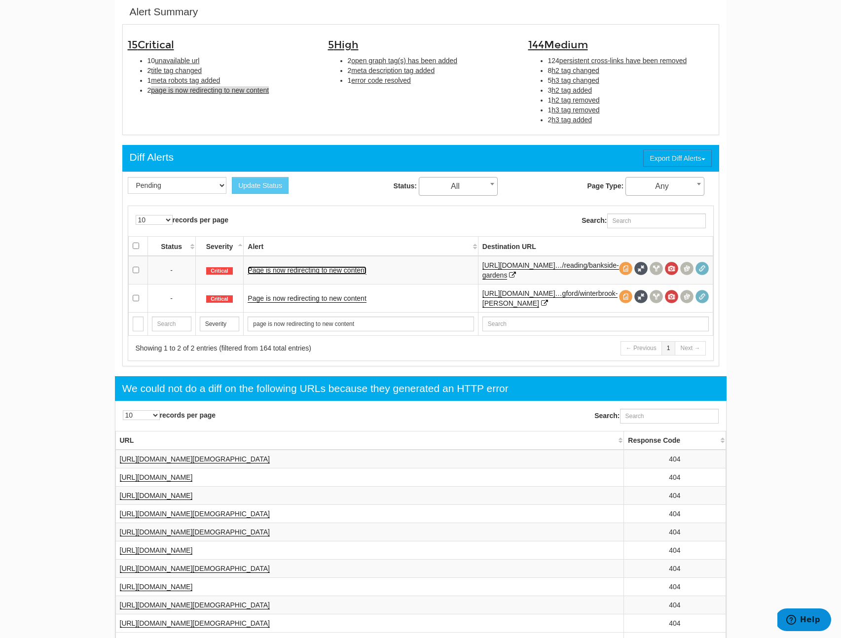
click at [292, 268] on link "Page is now redirecting to new content" at bounding box center [307, 270] width 118 height 8
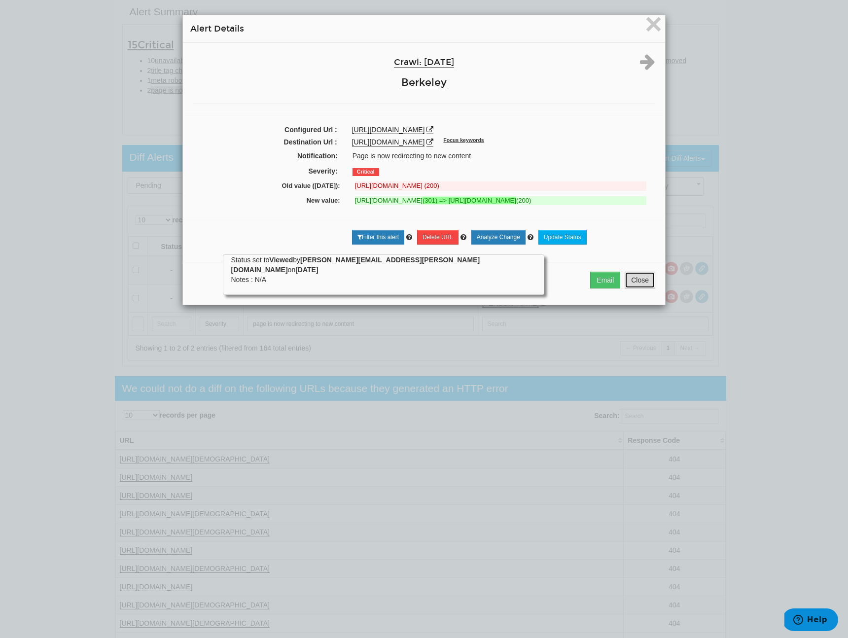
click at [644, 288] on button "Close" at bounding box center [640, 280] width 31 height 17
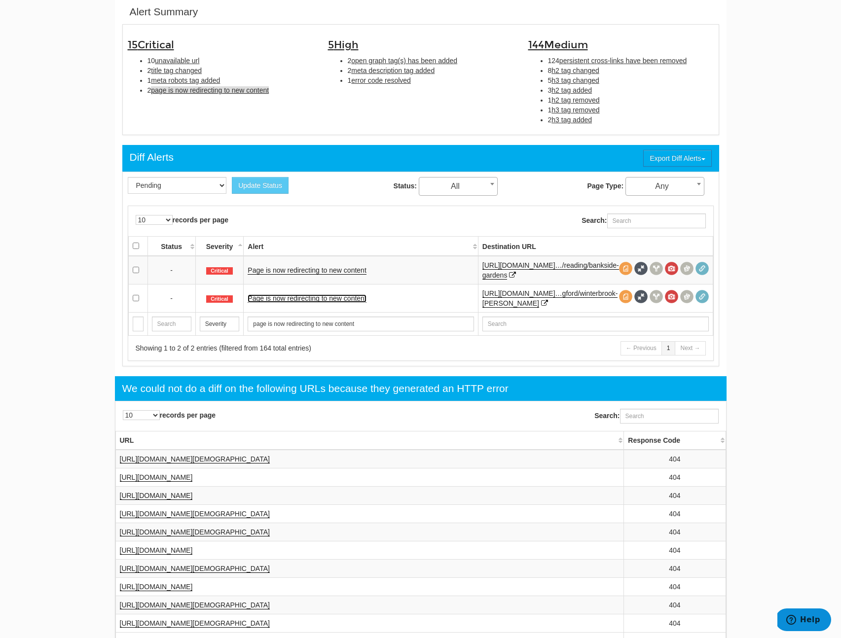
click at [283, 297] on link "Page is now redirecting to new content" at bounding box center [307, 298] width 118 height 8
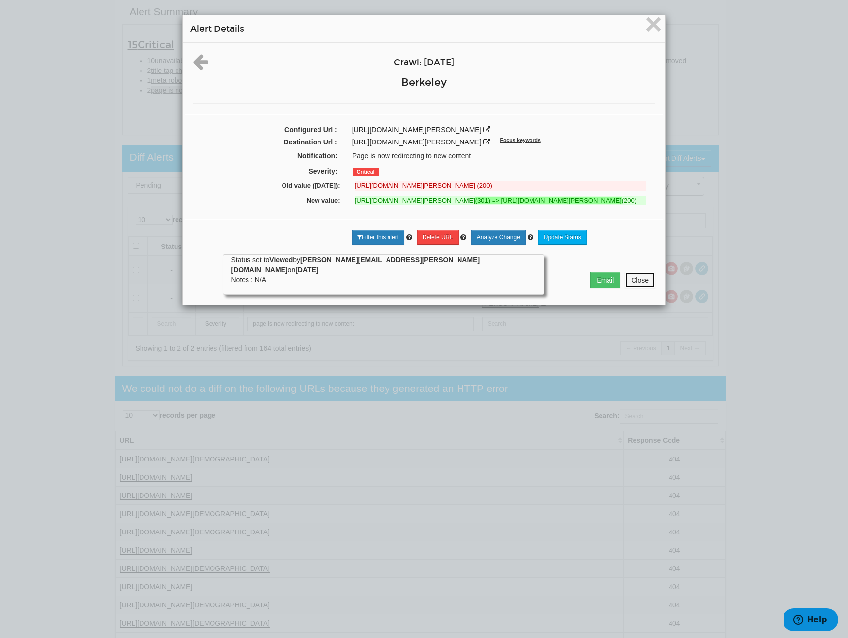
drag, startPoint x: 638, startPoint y: 323, endPoint x: 731, endPoint y: 281, distance: 102.4
click at [731, 281] on div "× Alert Details Crawl: 08/11/2025 Berkeley Configured Url : https://www.berkele…" at bounding box center [424, 319] width 848 height 638
click at [483, 133] on icon at bounding box center [486, 129] width 7 height 7
click at [649, 24] on span "×" at bounding box center [653, 23] width 17 height 33
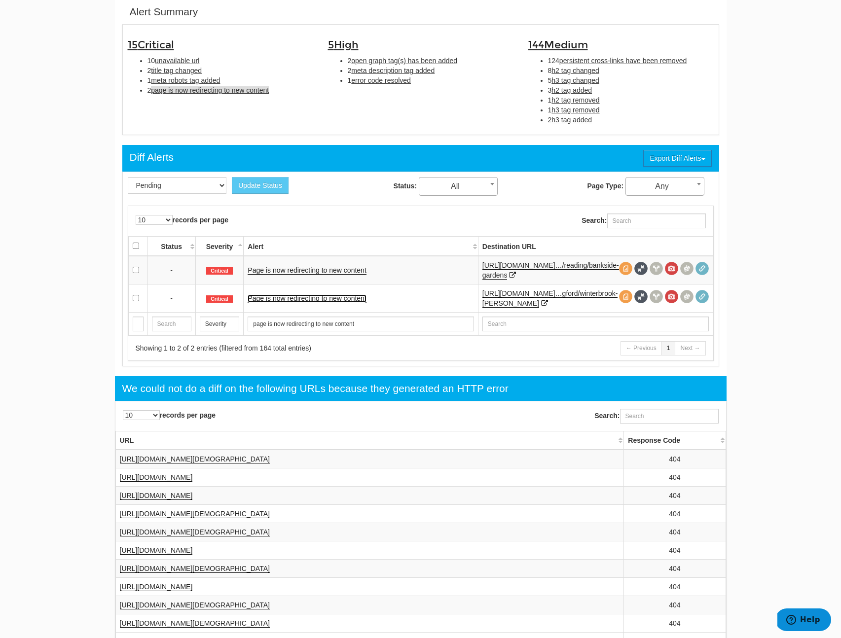
click at [352, 299] on link "Page is now redirecting to new content" at bounding box center [307, 298] width 118 height 8
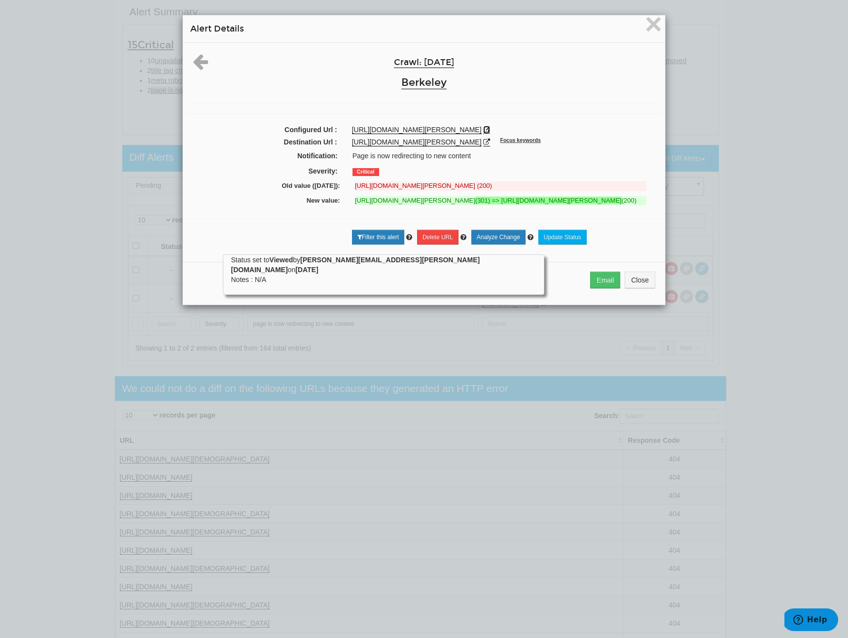
click at [483, 133] on icon at bounding box center [486, 129] width 7 height 7
click at [654, 20] on span "×" at bounding box center [653, 23] width 17 height 33
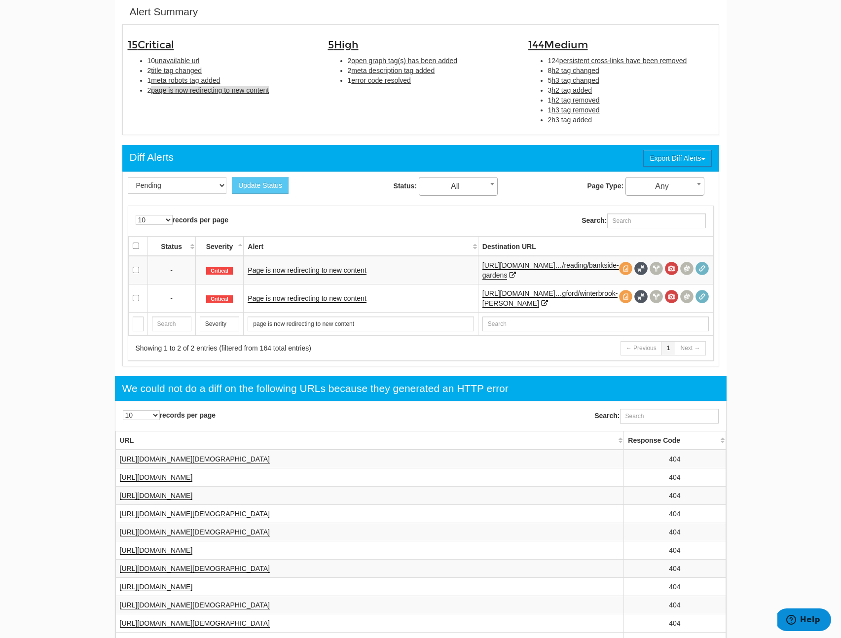
click at [644, 55] on div "144 Medium 124 persistent cross-links have been removed 8 h2 tag changed 5 h3 t…" at bounding box center [621, 80] width 200 height 100
click at [644, 58] on span "persistent cross-links have been removed" at bounding box center [622, 61] width 127 height 8
type input "persistent cross-links have been removed"
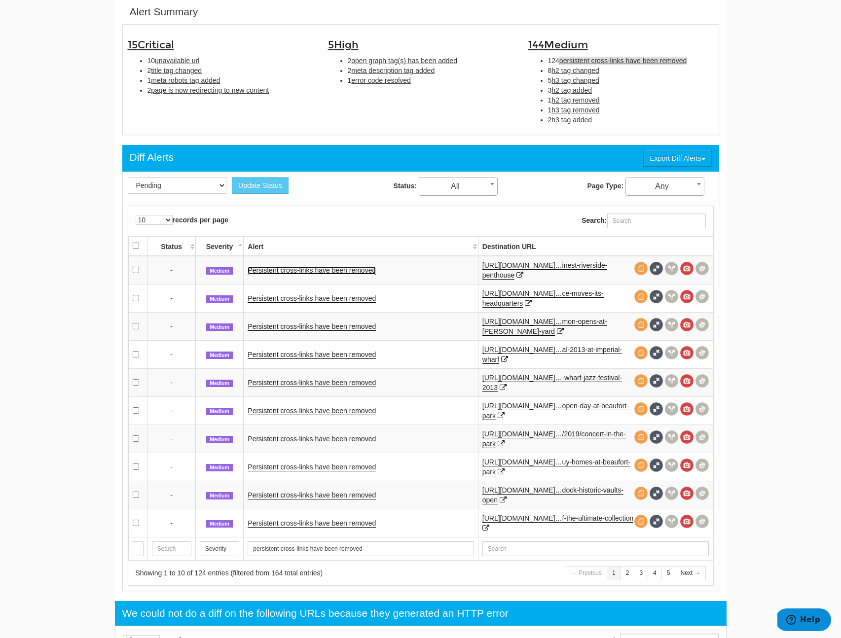
click at [286, 272] on link "Persistent cross-links have been removed" at bounding box center [312, 270] width 128 height 8
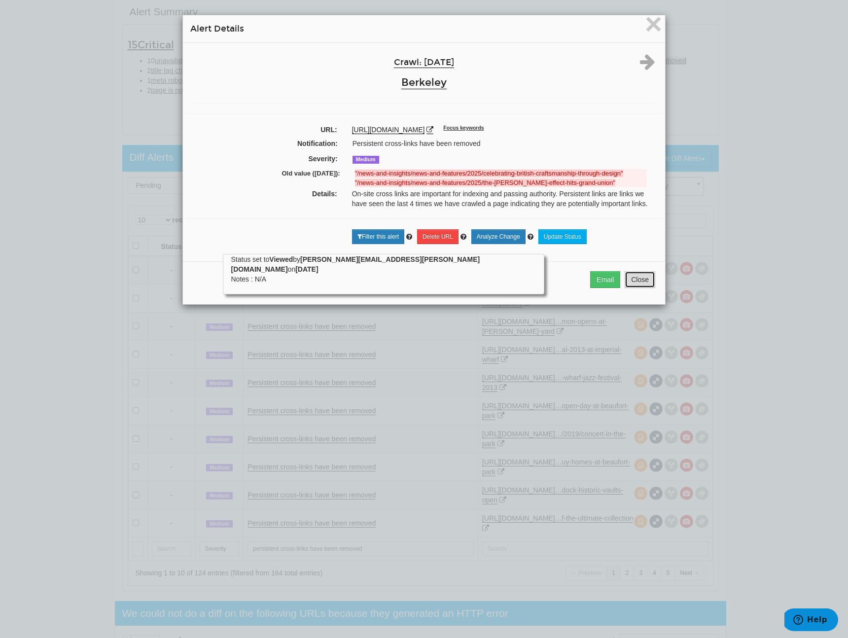
click at [644, 288] on button "Close" at bounding box center [640, 279] width 31 height 17
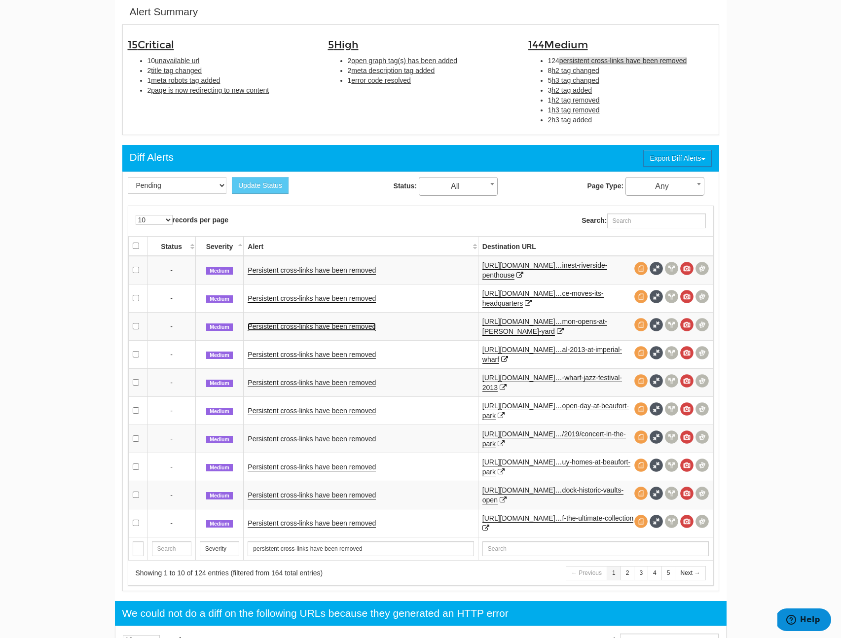
click at [336, 325] on link "Persistent cross-links have been removed" at bounding box center [312, 327] width 128 height 8
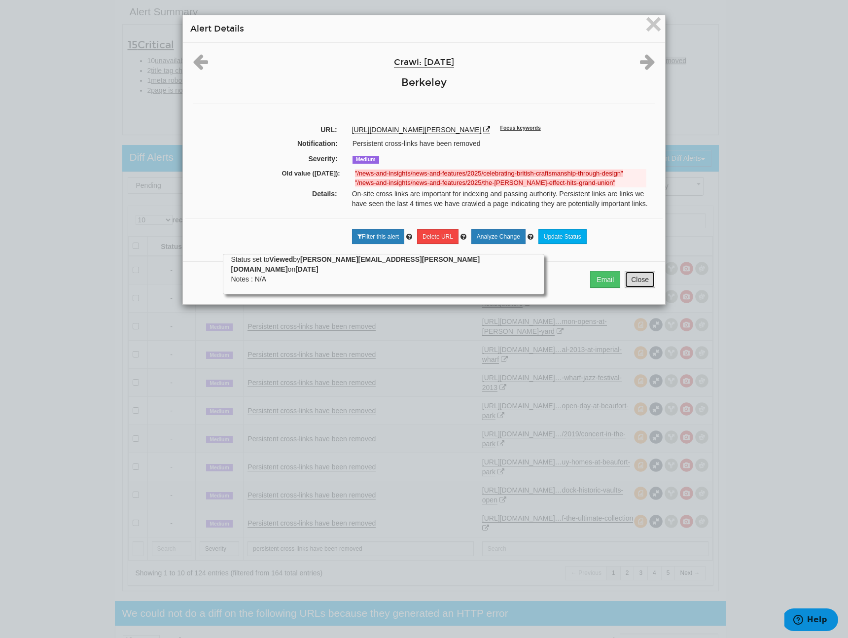
click at [633, 283] on button "Close" at bounding box center [640, 279] width 31 height 17
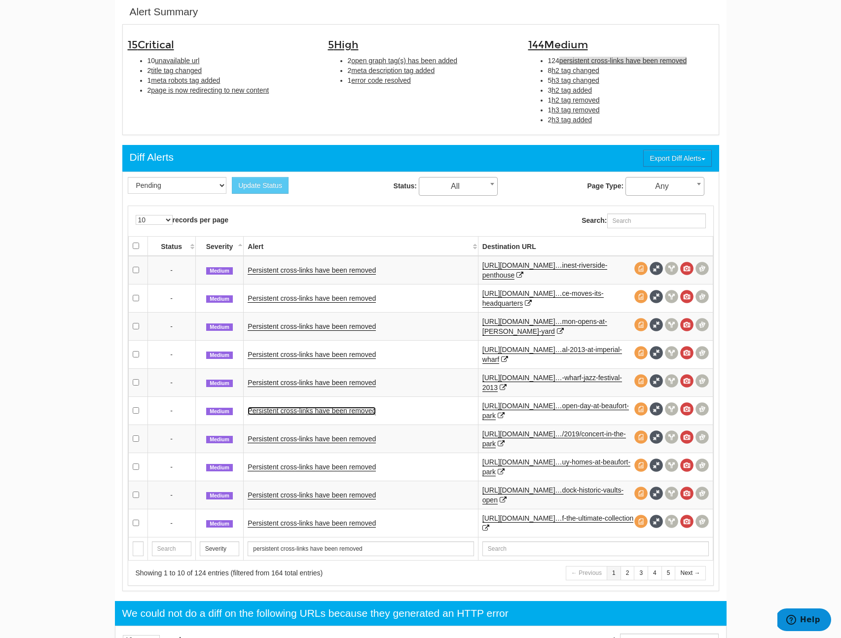
click at [338, 411] on link "Persistent cross-links have been removed" at bounding box center [312, 411] width 128 height 8
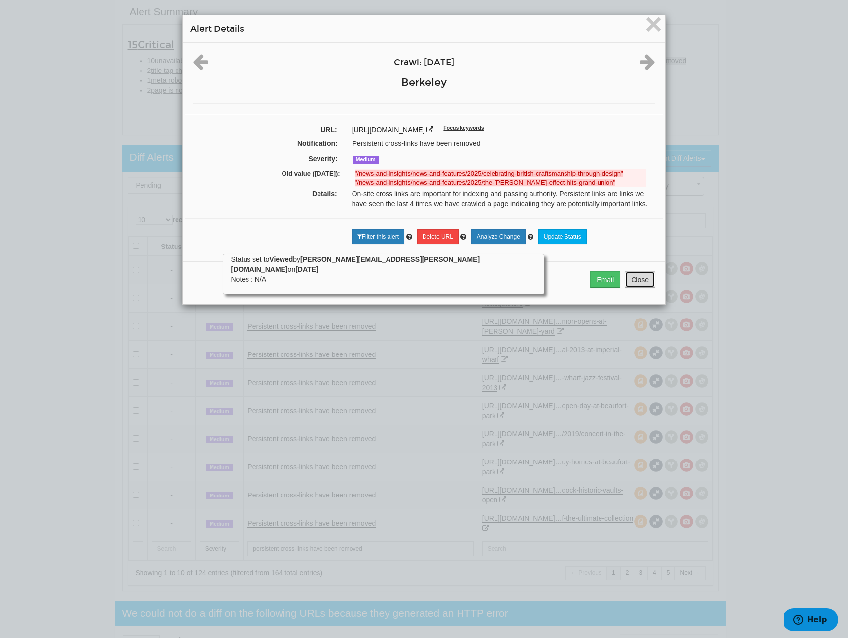
click at [641, 288] on button "Close" at bounding box center [640, 279] width 31 height 17
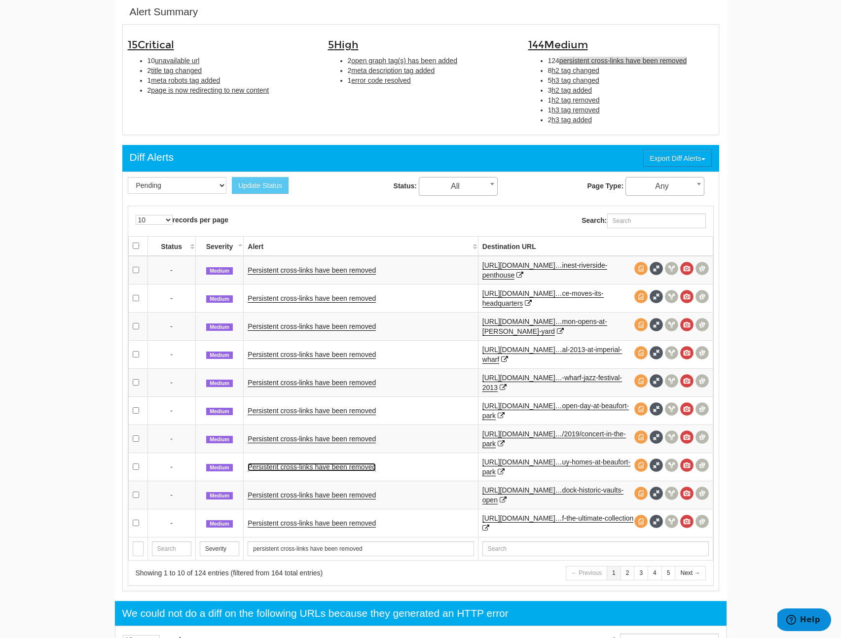
click at [343, 471] on link "Persistent cross-links have been removed" at bounding box center [312, 467] width 128 height 8
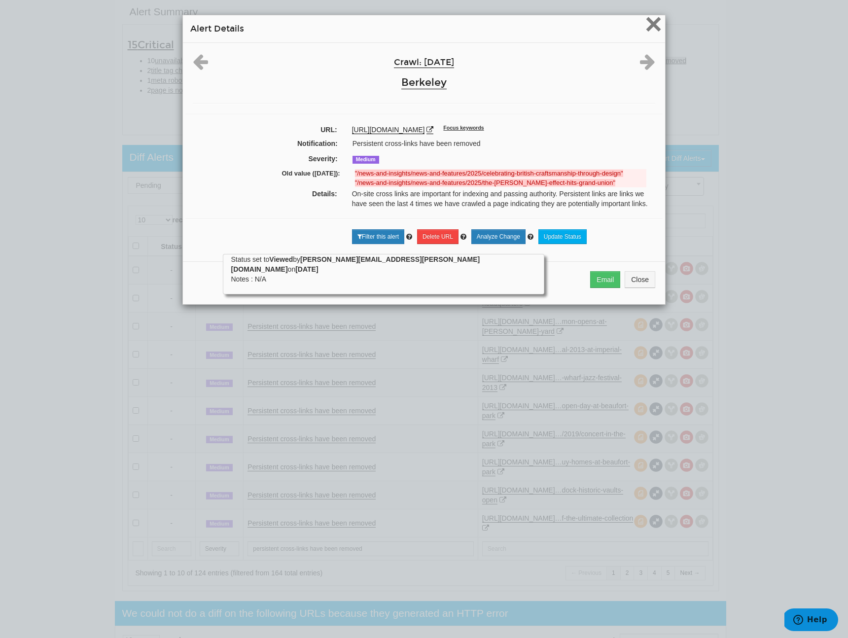
click at [645, 27] on span "×" at bounding box center [653, 23] width 17 height 33
